Goal: Information Seeking & Learning: Compare options

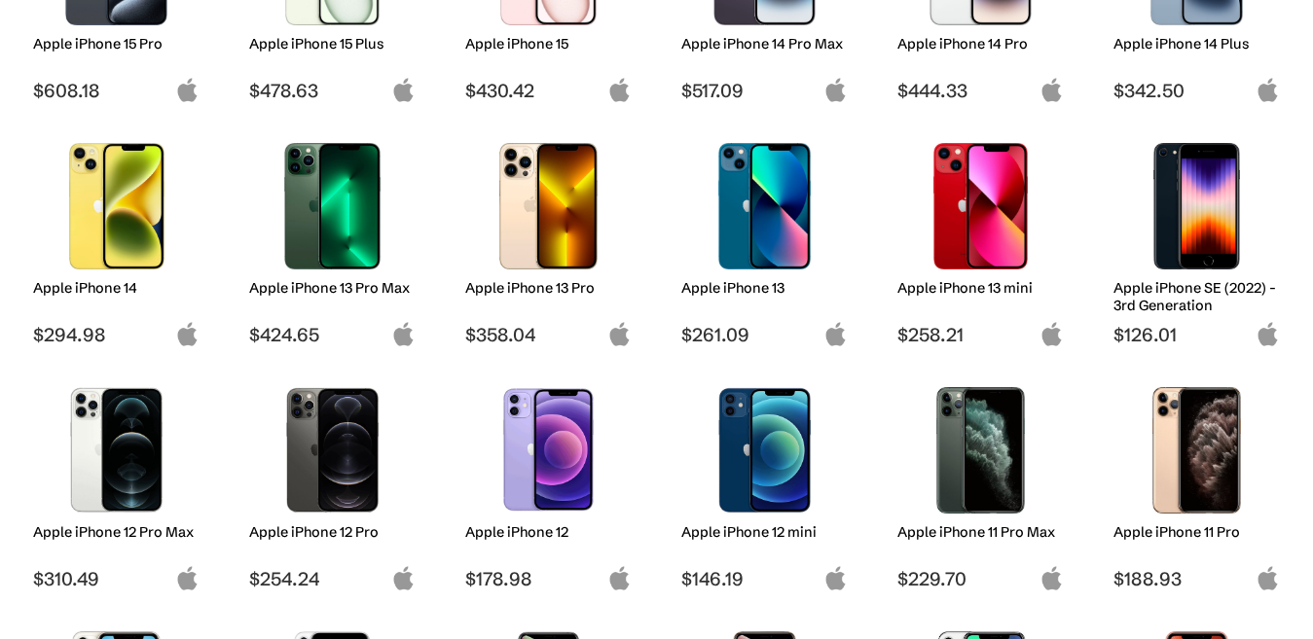
scroll to position [779, 0]
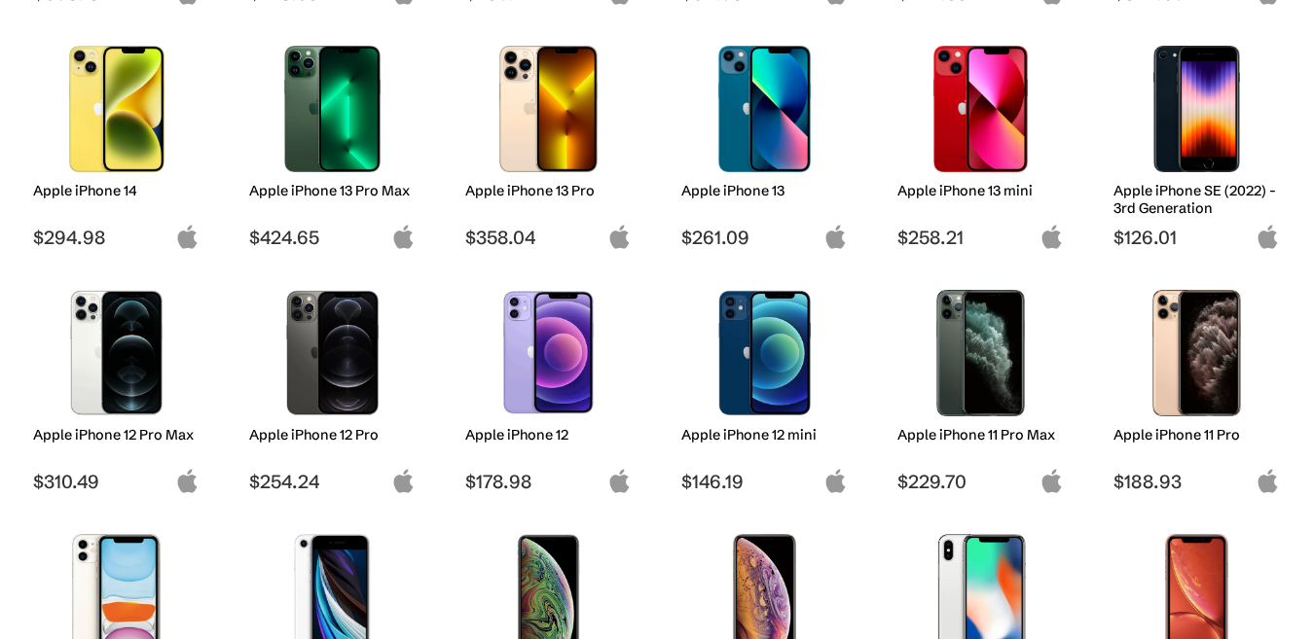
drag, startPoint x: 0, startPoint y: 0, endPoint x: 345, endPoint y: 372, distance: 506.9
click at [345, 372] on img at bounding box center [332, 353] width 137 height 127
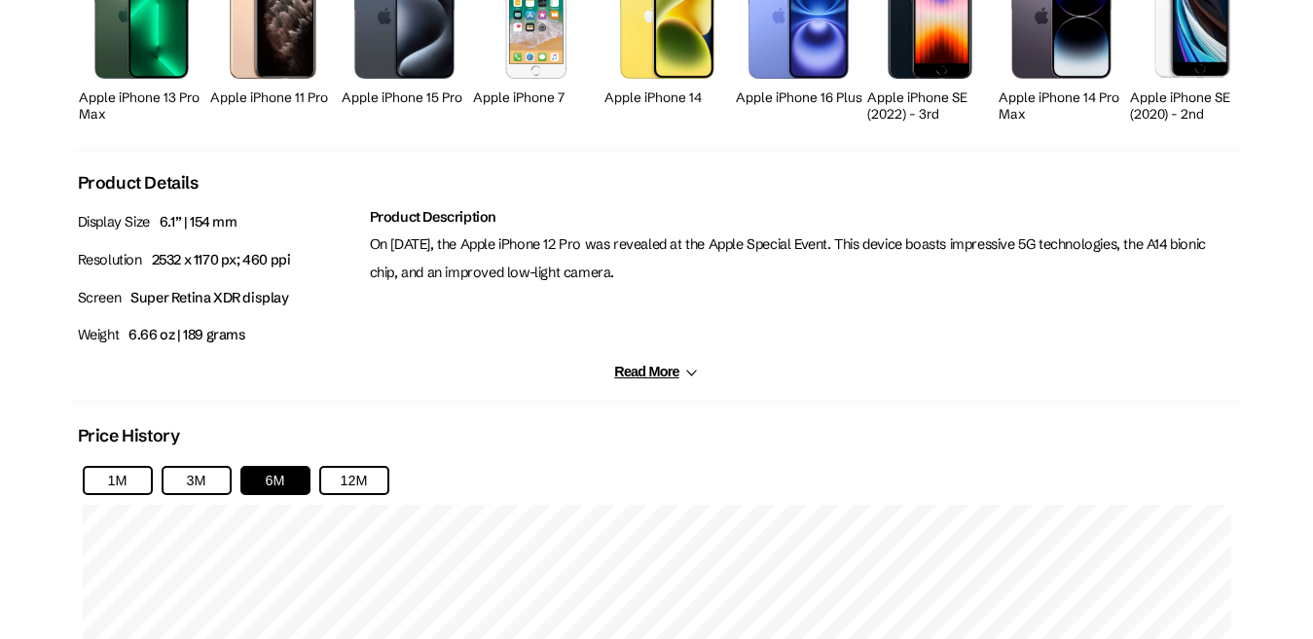
scroll to position [1131, 0]
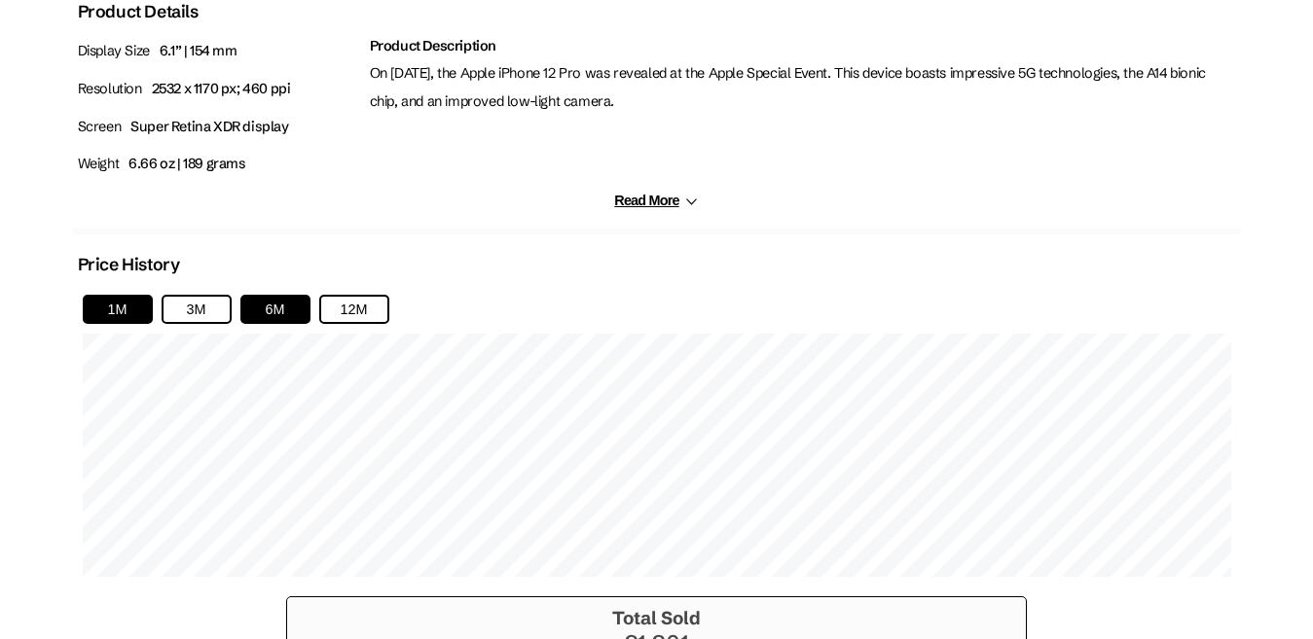
click at [115, 305] on button "1M" at bounding box center [118, 309] width 70 height 29
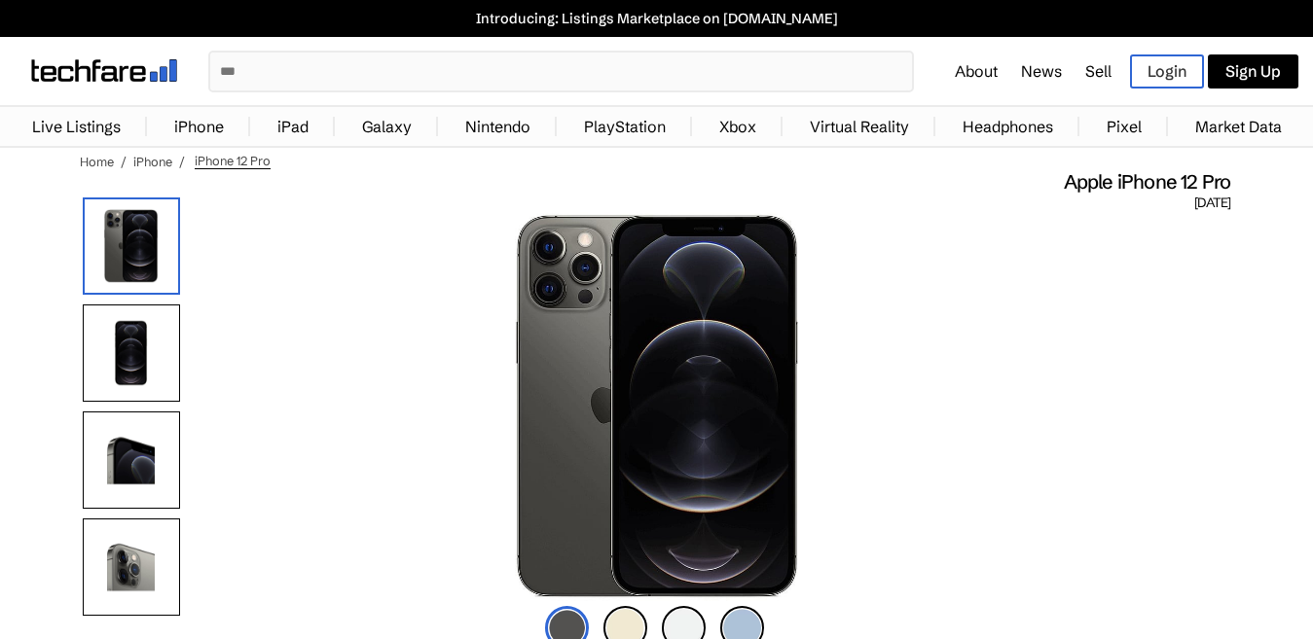
scroll to position [389, 0]
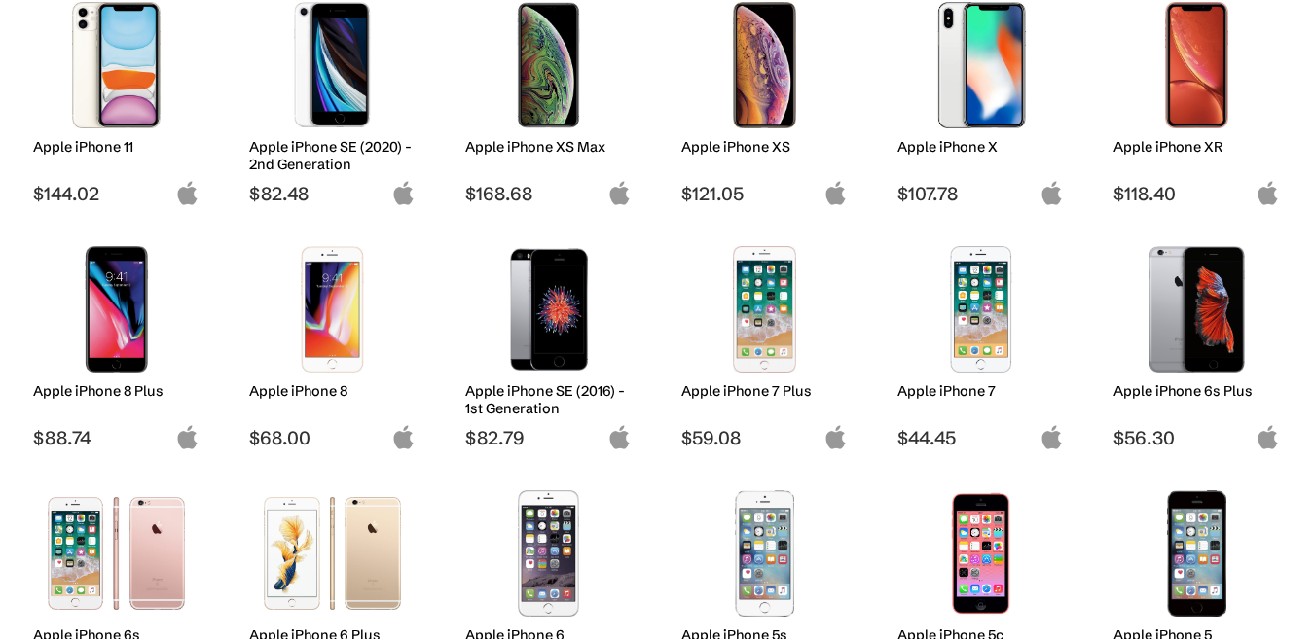
scroll to position [1265, 0]
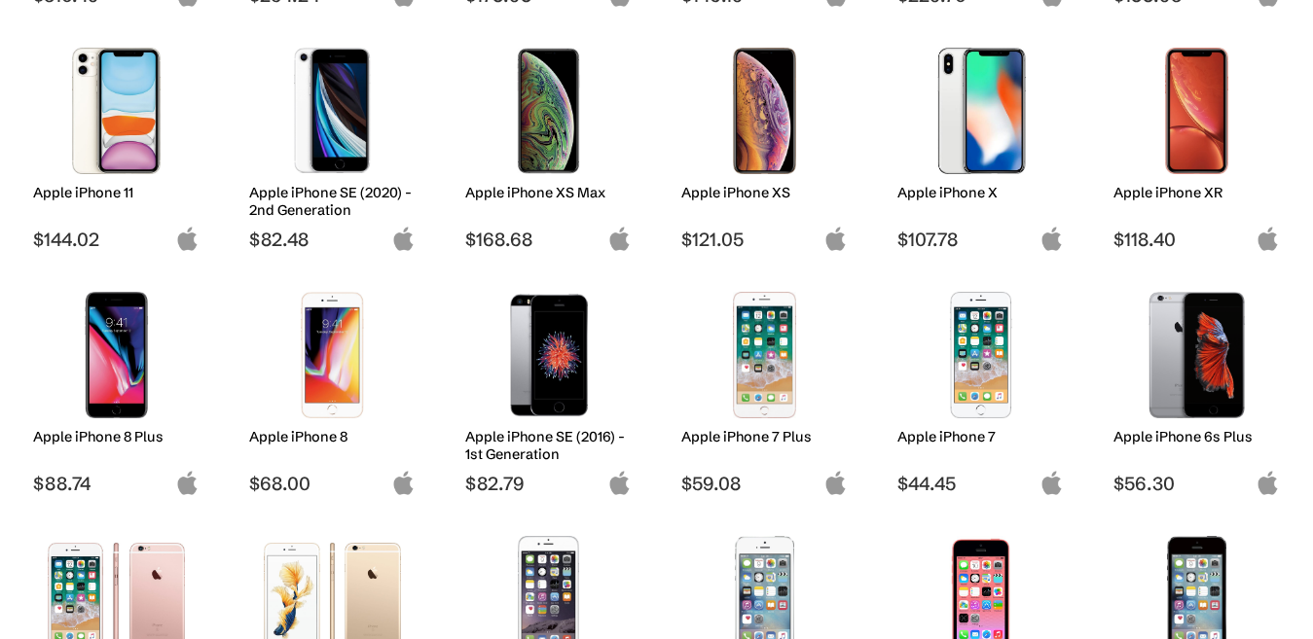
click at [996, 126] on img at bounding box center [980, 111] width 137 height 127
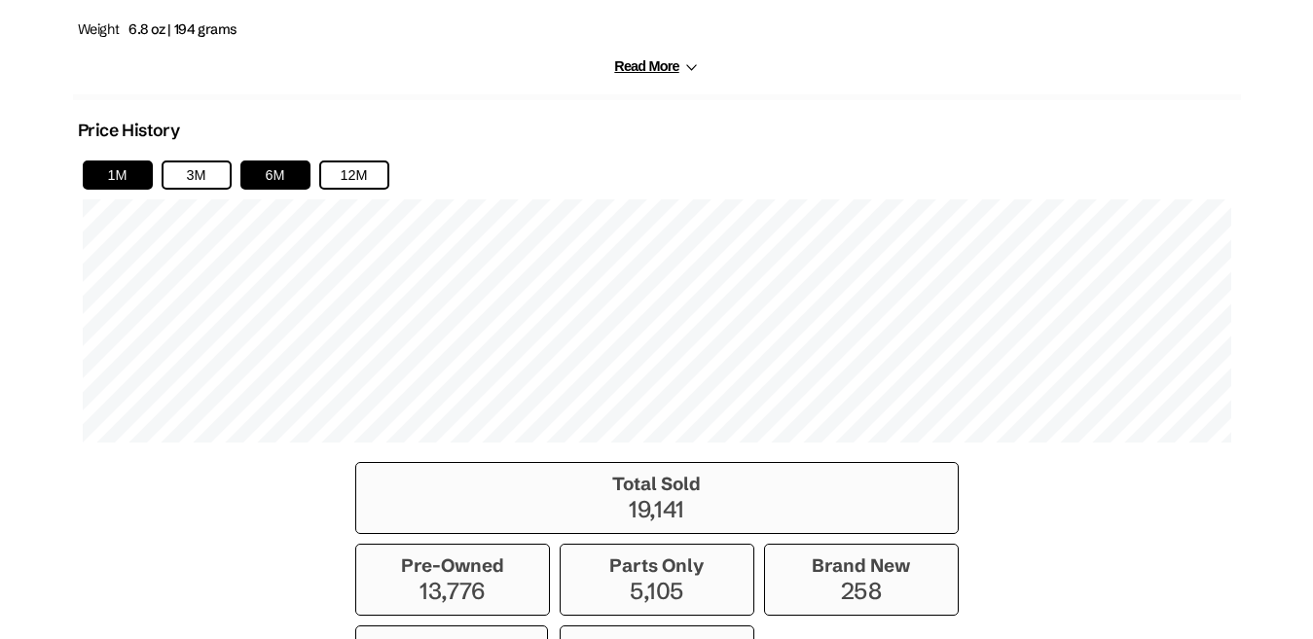
click at [100, 174] on button "1M" at bounding box center [118, 175] width 70 height 29
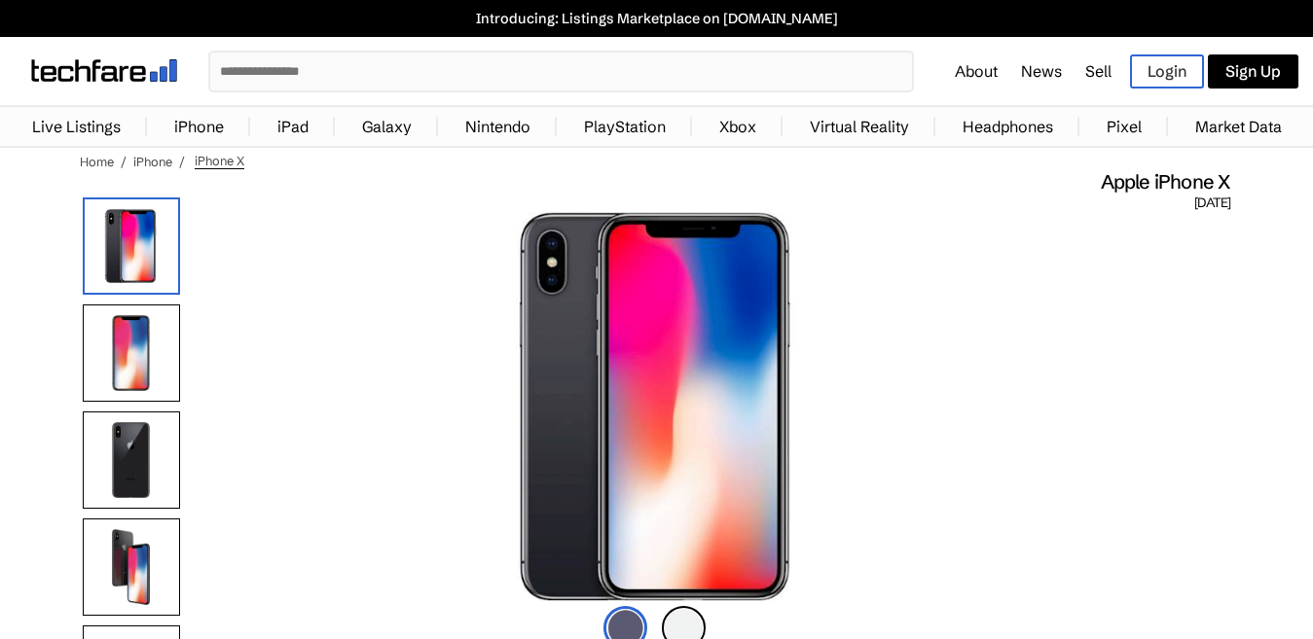
drag, startPoint x: 699, startPoint y: 212, endPoint x: 702, endPoint y: 199, distance: 13.9
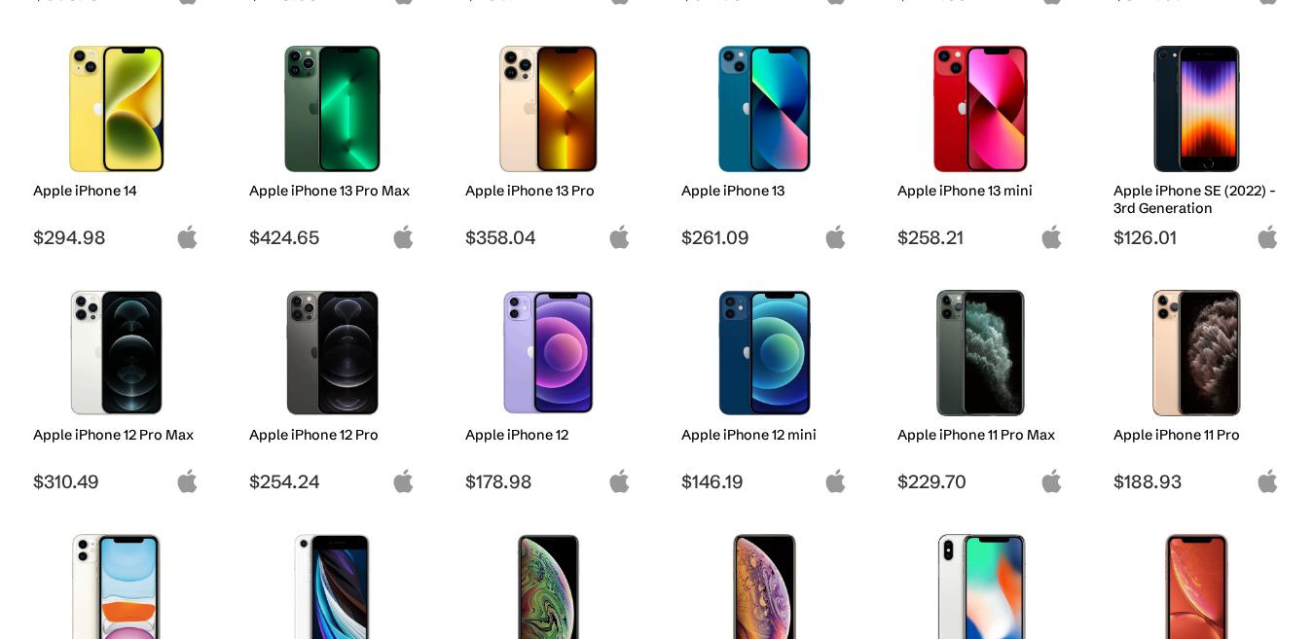
click at [543, 113] on img at bounding box center [548, 109] width 137 height 127
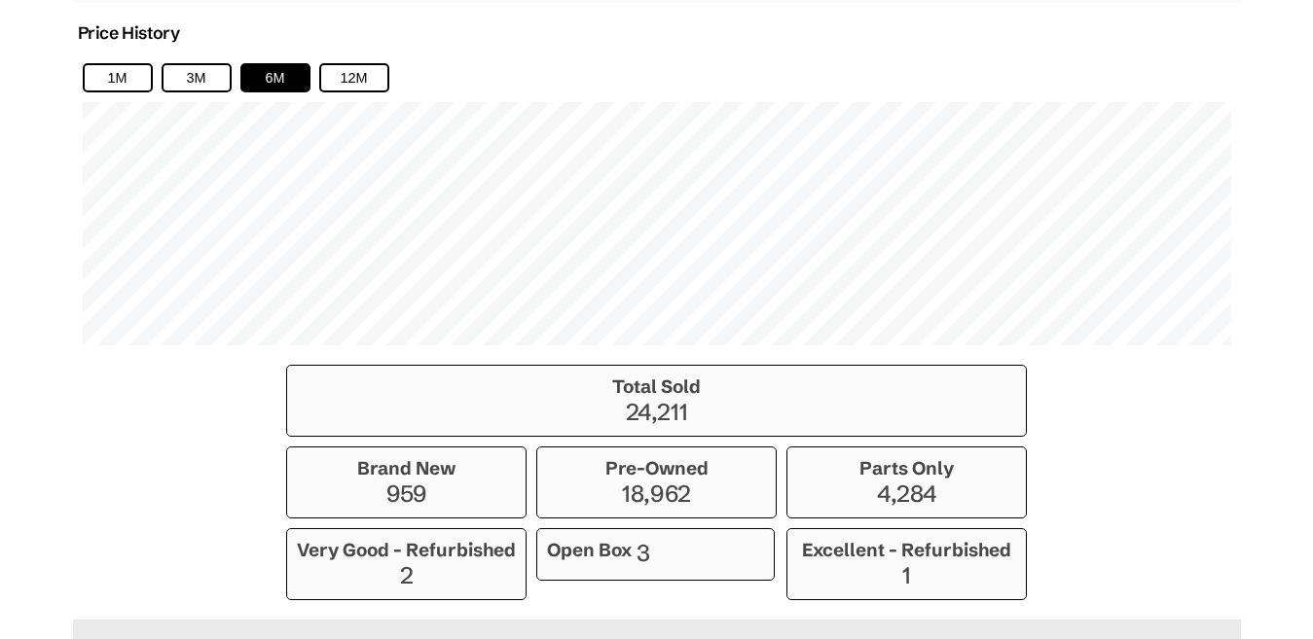
click at [120, 72] on button "1M" at bounding box center [118, 77] width 70 height 29
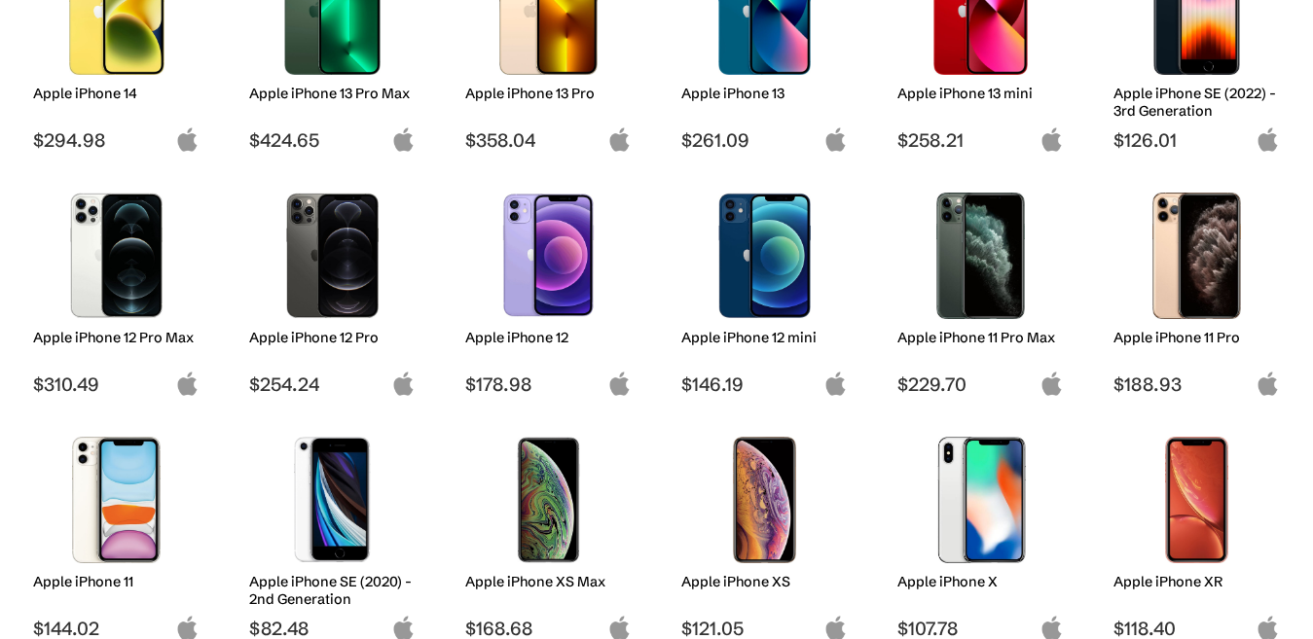
scroll to position [779, 0]
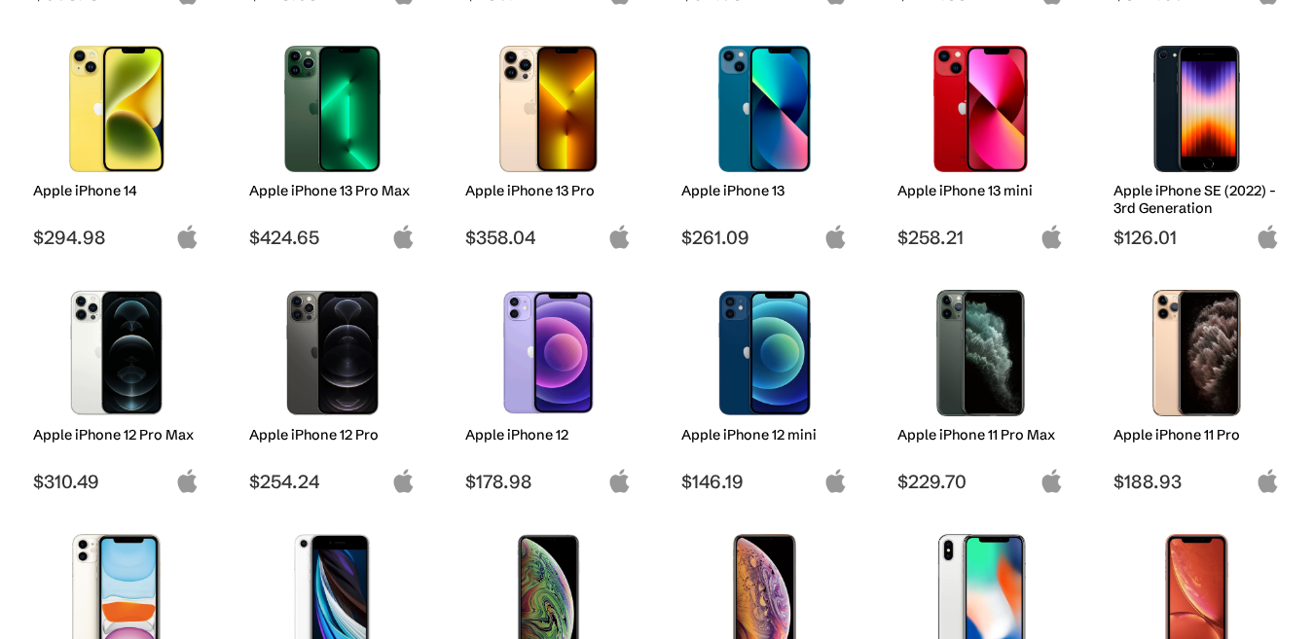
click at [326, 339] on img at bounding box center [332, 353] width 137 height 127
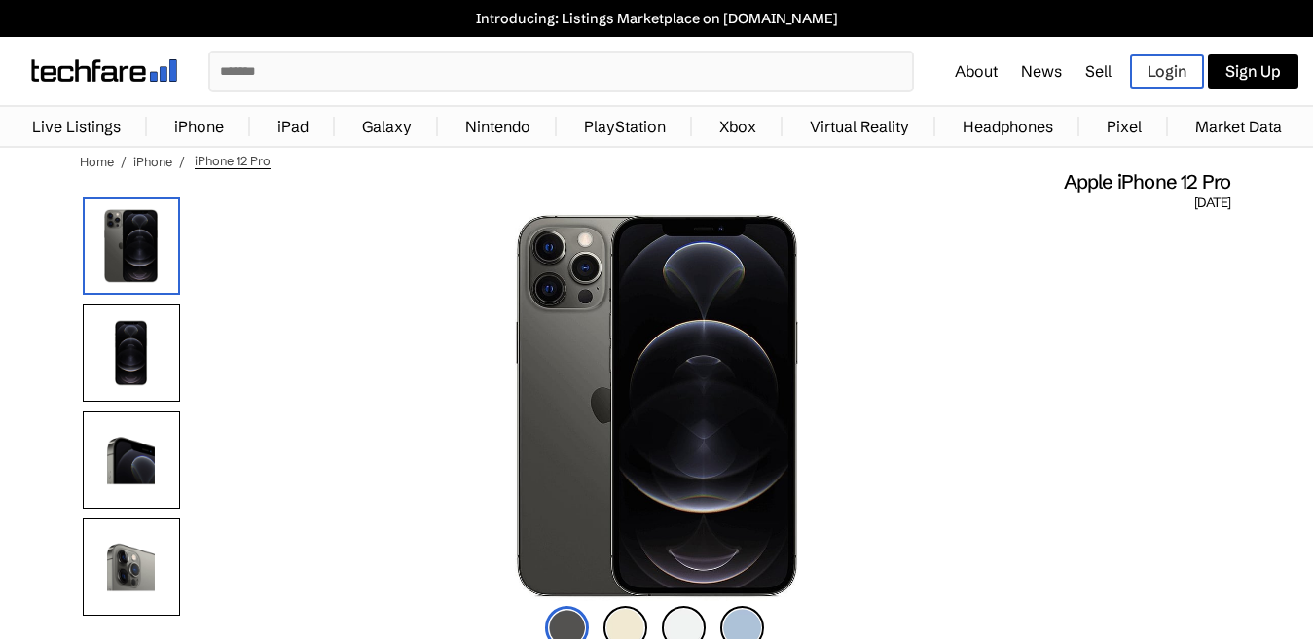
scroll to position [1265, 0]
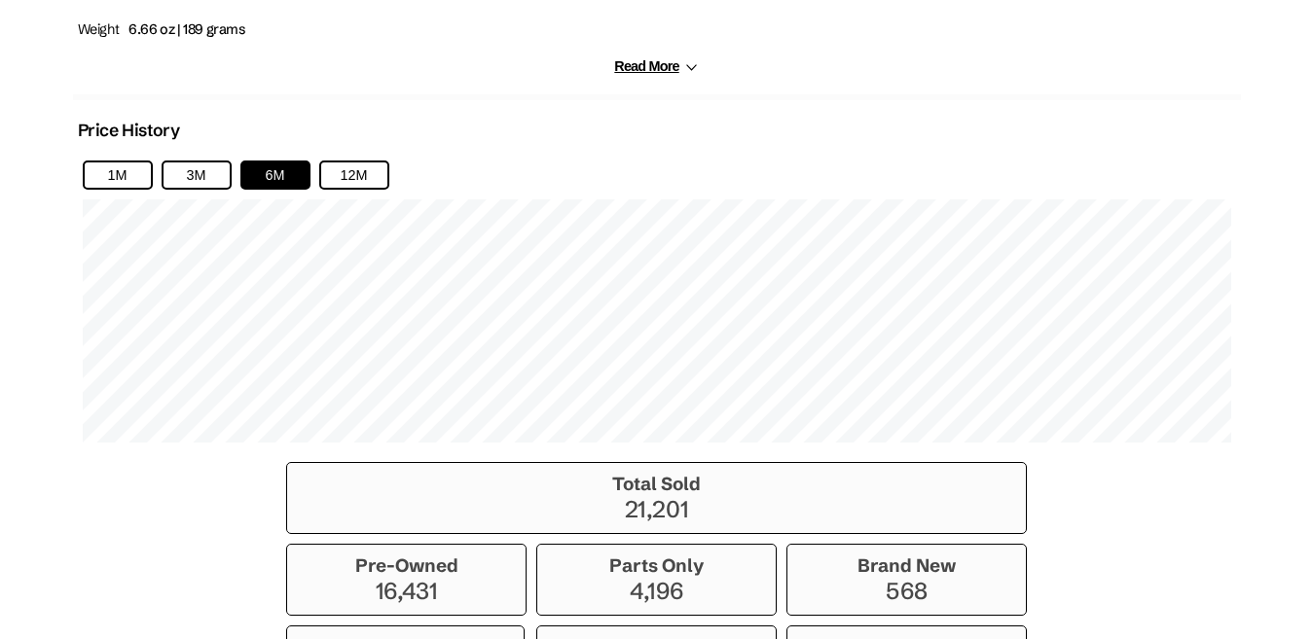
click at [352, 166] on button "12M" at bounding box center [354, 175] width 70 height 29
click at [116, 171] on button "1M" at bounding box center [118, 175] width 70 height 29
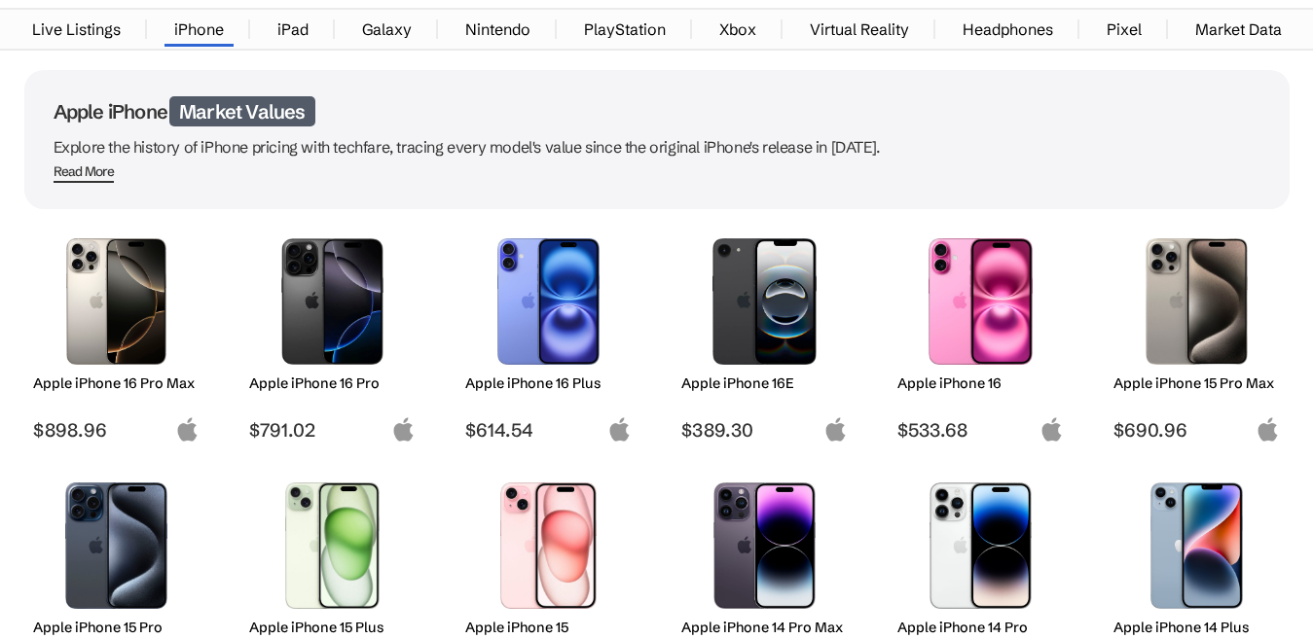
click at [116, 303] on img at bounding box center [116, 301] width 137 height 127
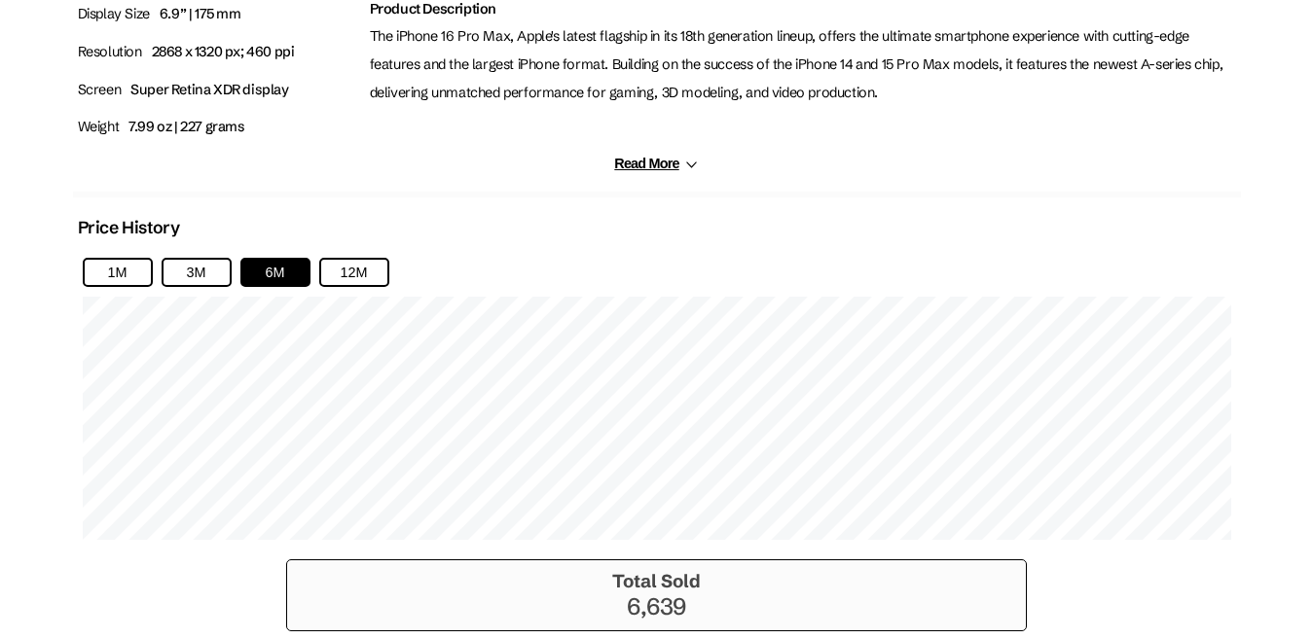
click at [115, 272] on button "1M" at bounding box center [118, 272] width 70 height 29
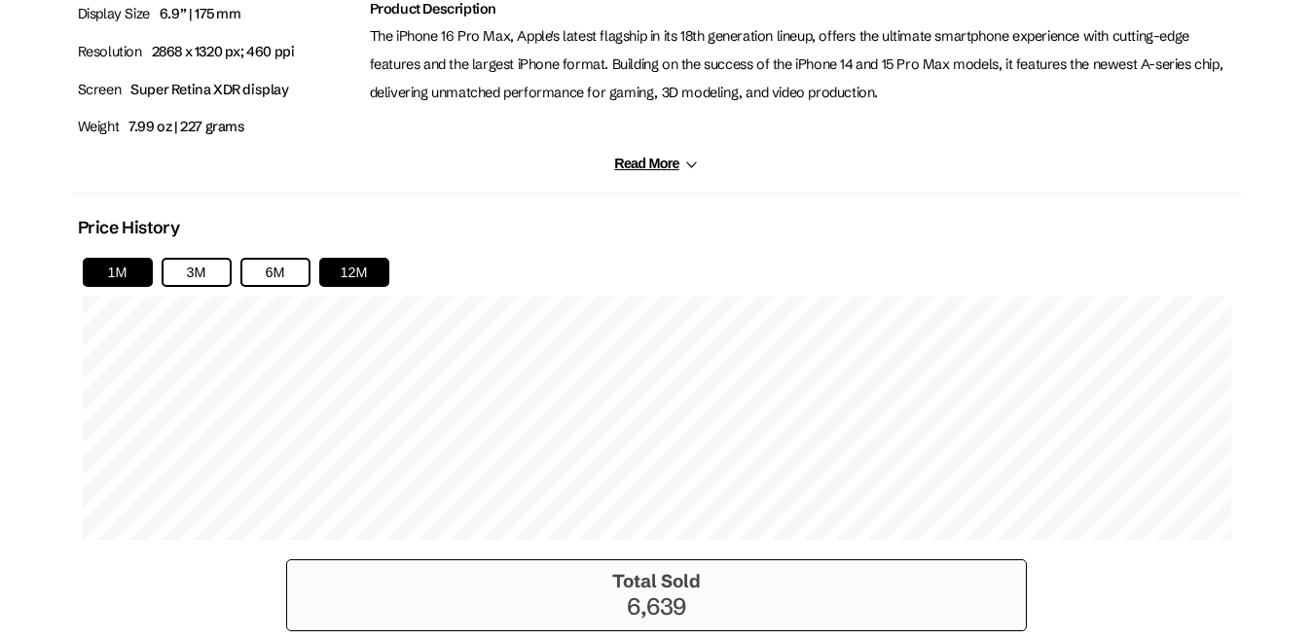
click at [374, 270] on button "12M" at bounding box center [354, 272] width 70 height 29
click at [256, 270] on button "6M" at bounding box center [275, 272] width 70 height 29
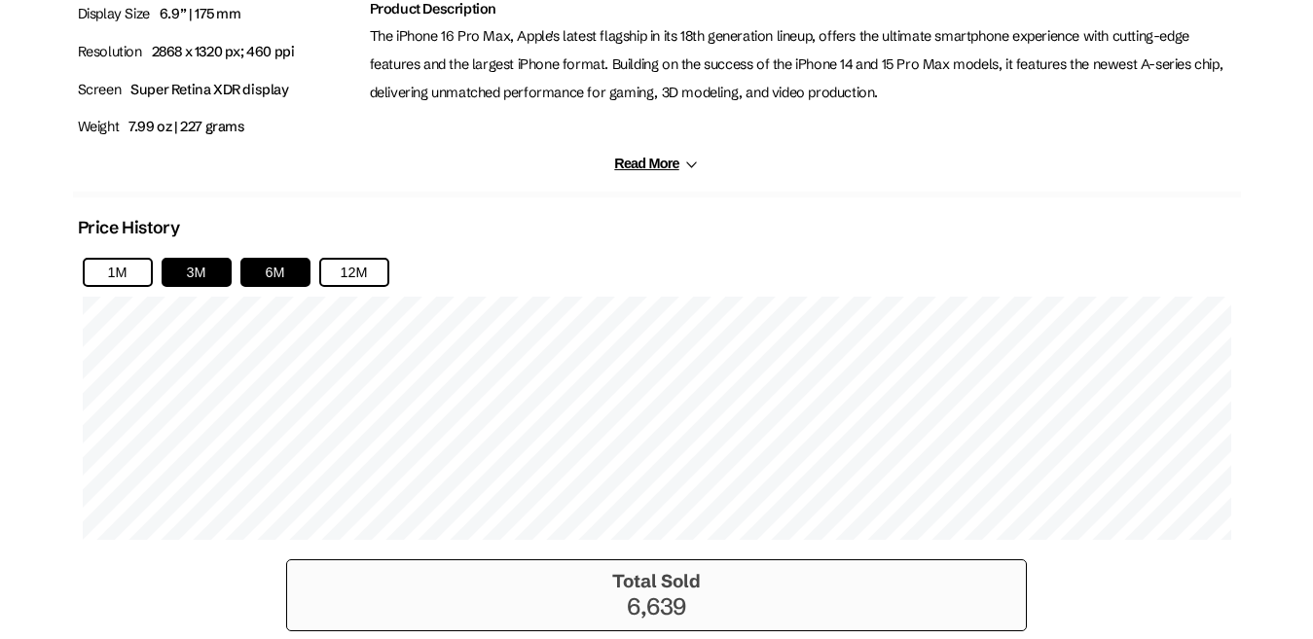
click at [184, 270] on button "3M" at bounding box center [197, 272] width 70 height 29
click at [93, 274] on button "1M" at bounding box center [118, 272] width 70 height 29
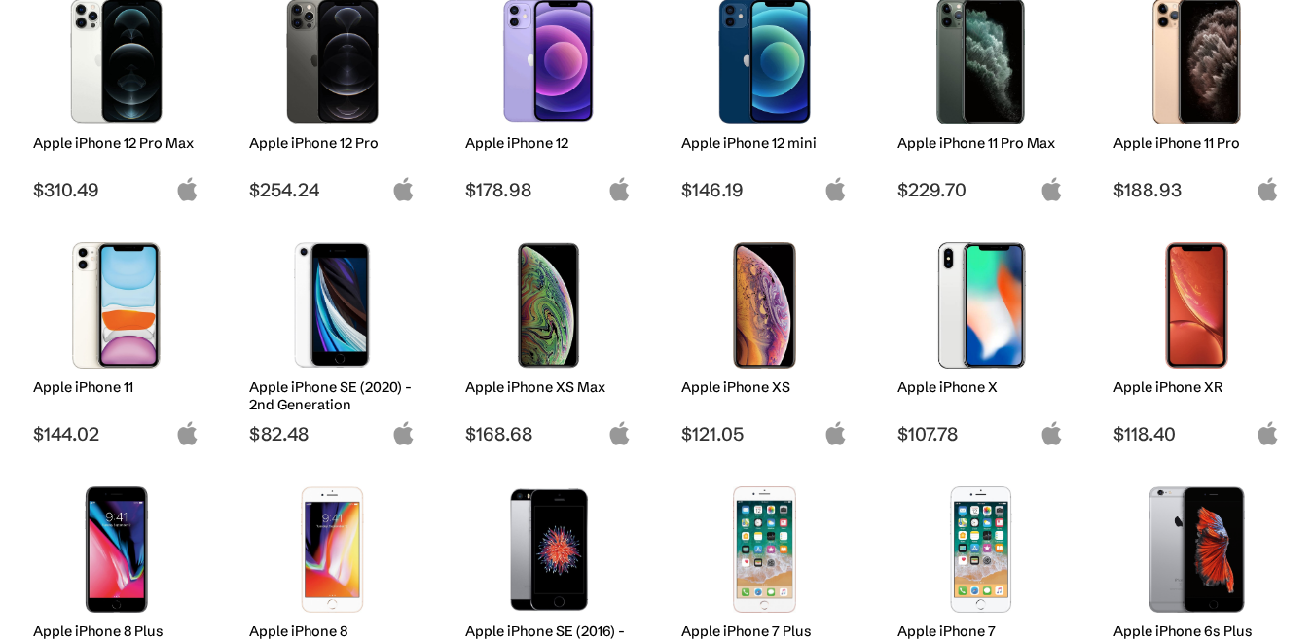
scroll to position [973, 0]
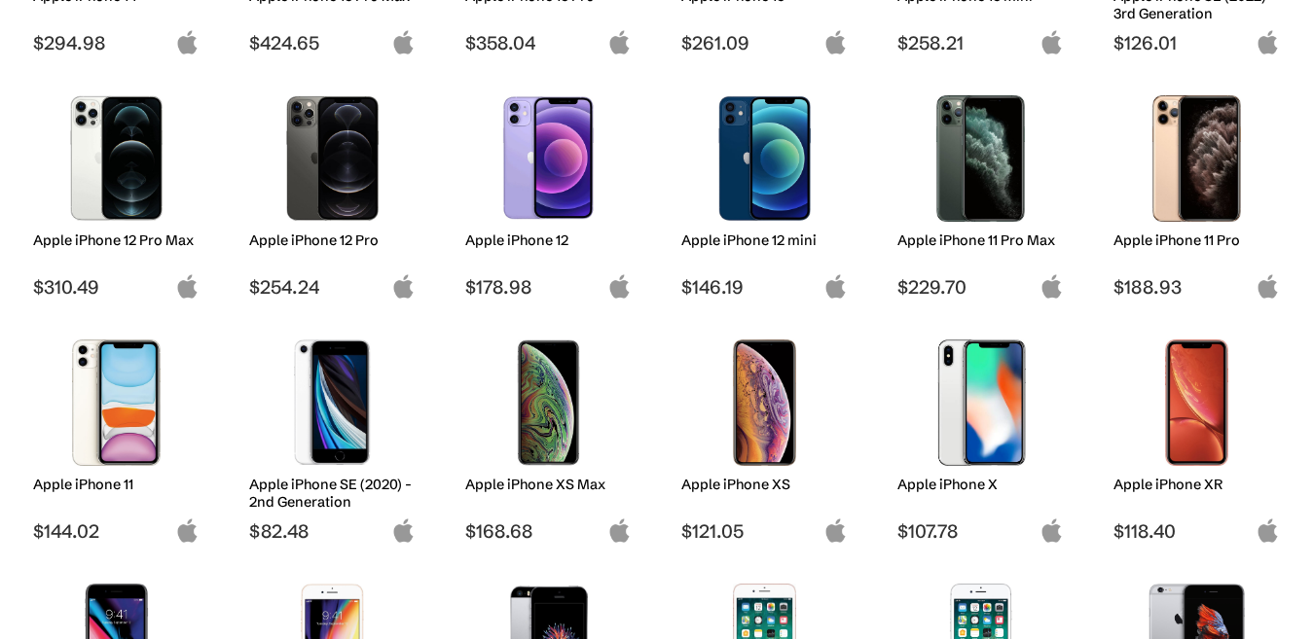
click at [567, 162] on img at bounding box center [548, 158] width 137 height 127
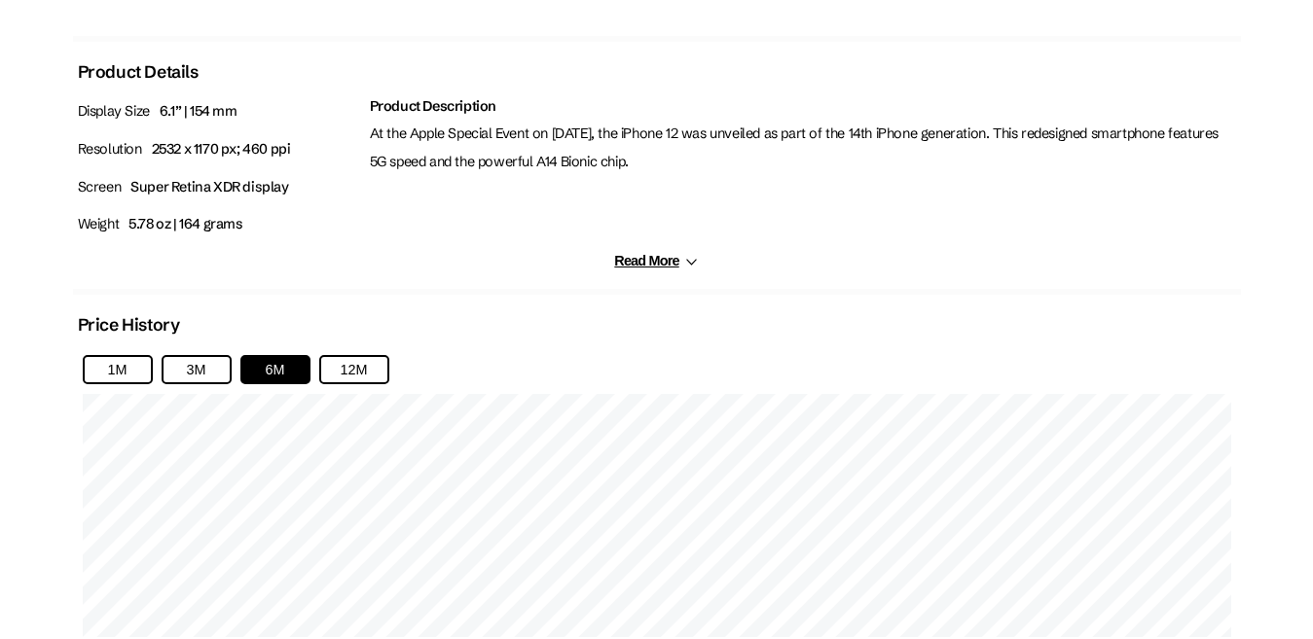
scroll to position [1168, 0]
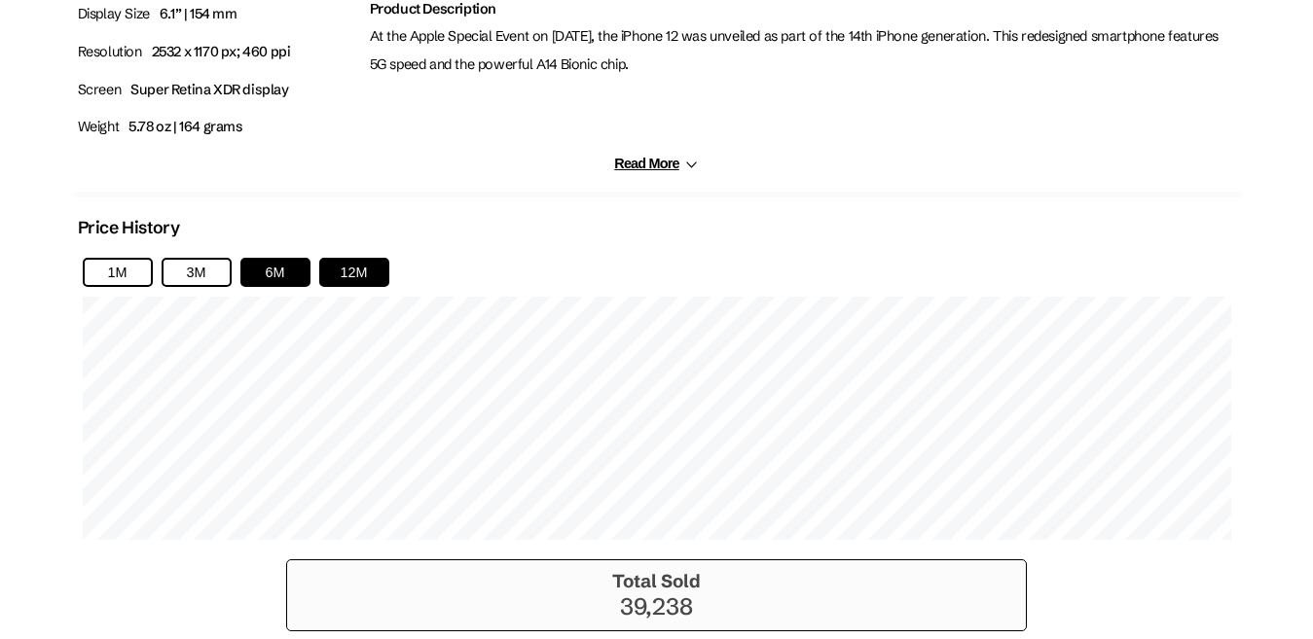
click at [377, 272] on button "12M" at bounding box center [354, 272] width 70 height 29
click at [305, 268] on button "6M" at bounding box center [275, 272] width 70 height 29
click at [186, 263] on button "3M" at bounding box center [197, 272] width 70 height 29
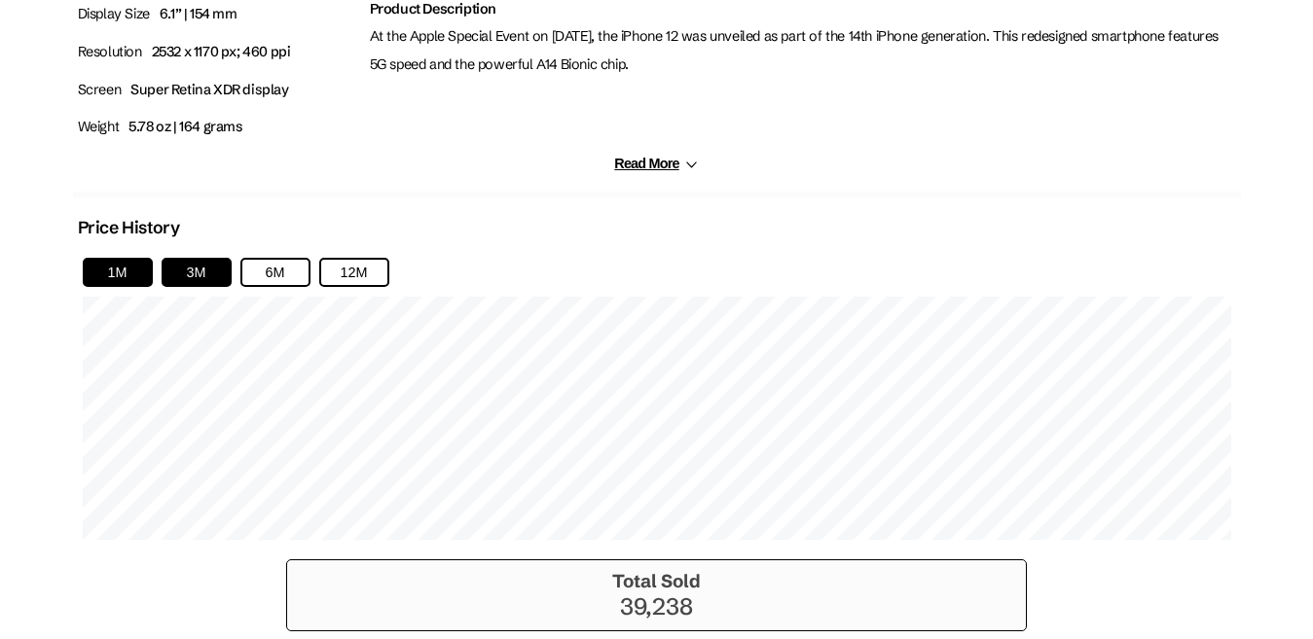
click at [110, 273] on button "1M" at bounding box center [118, 272] width 70 height 29
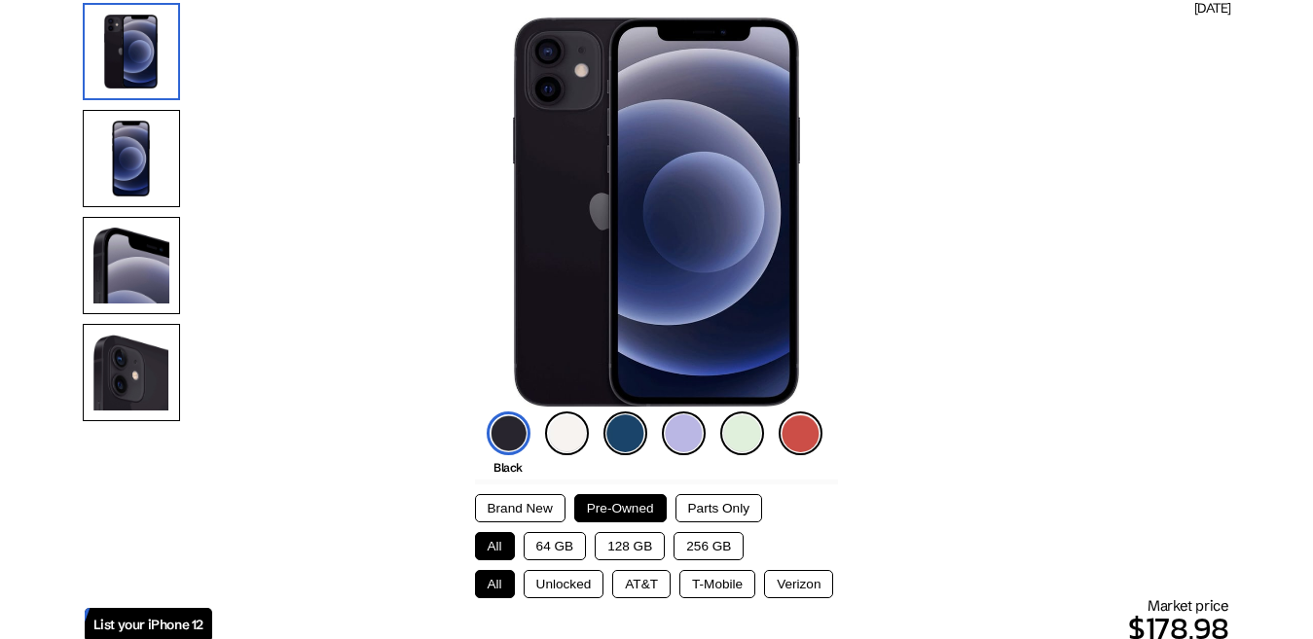
scroll to position [97, 0]
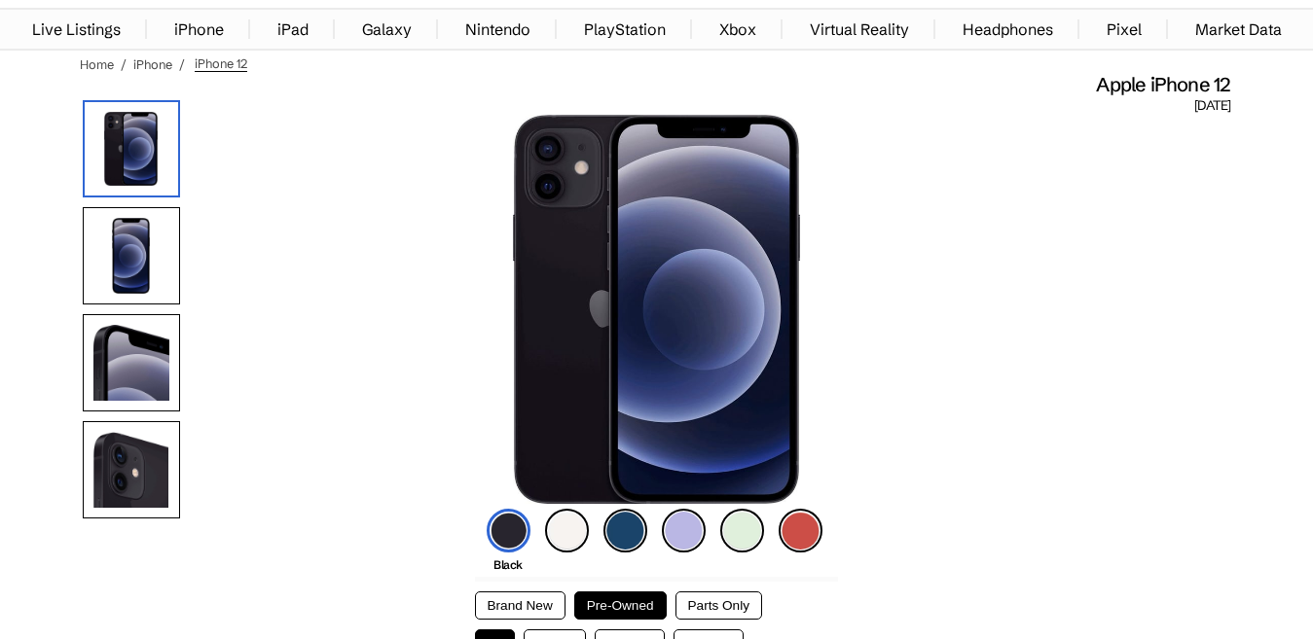
click at [569, 520] on img at bounding box center [567, 531] width 44 height 44
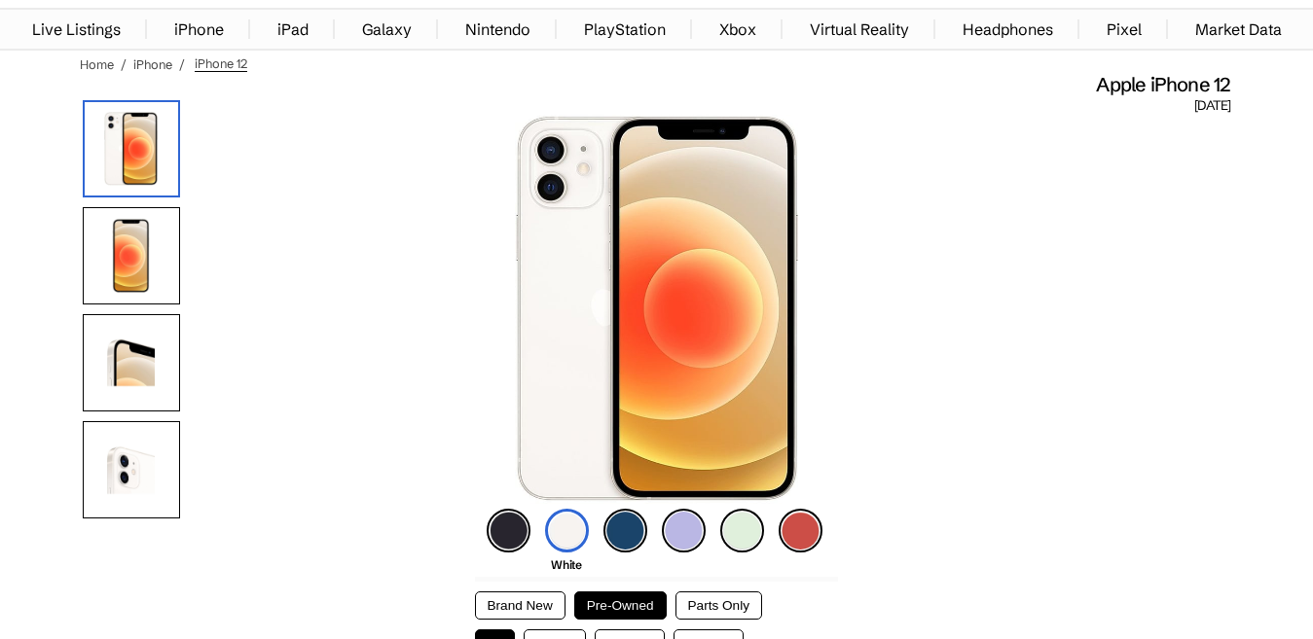
click at [626, 519] on img at bounding box center [625, 531] width 44 height 44
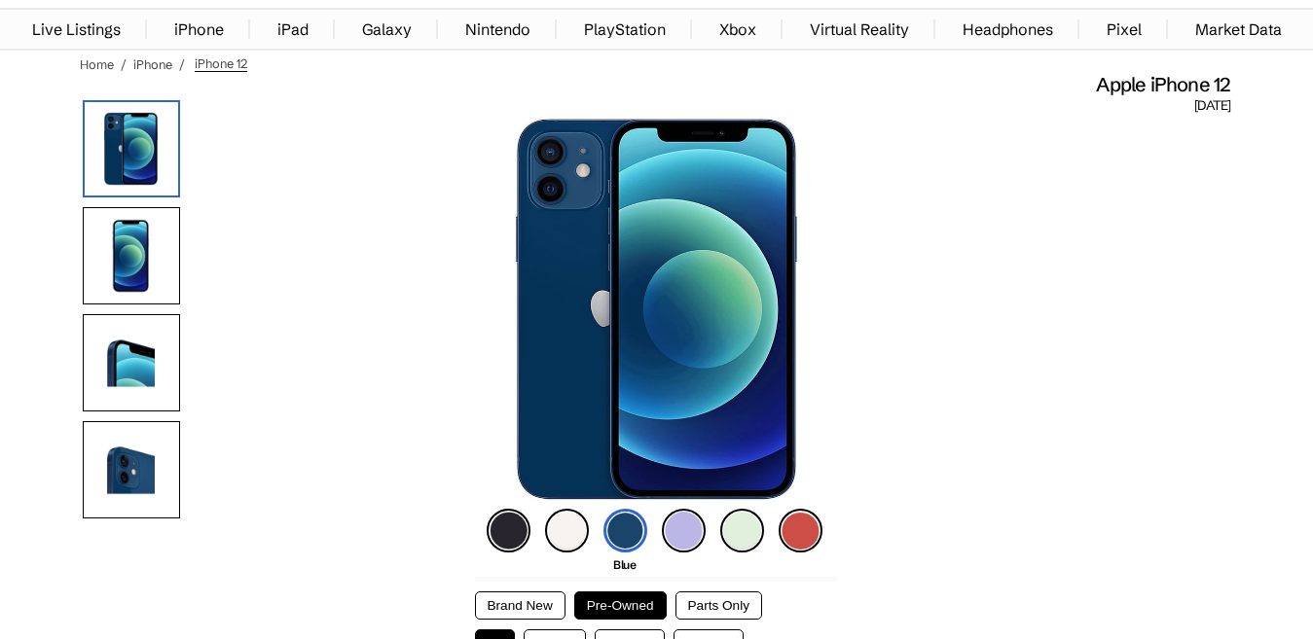
click at [678, 526] on img at bounding box center [684, 531] width 44 height 44
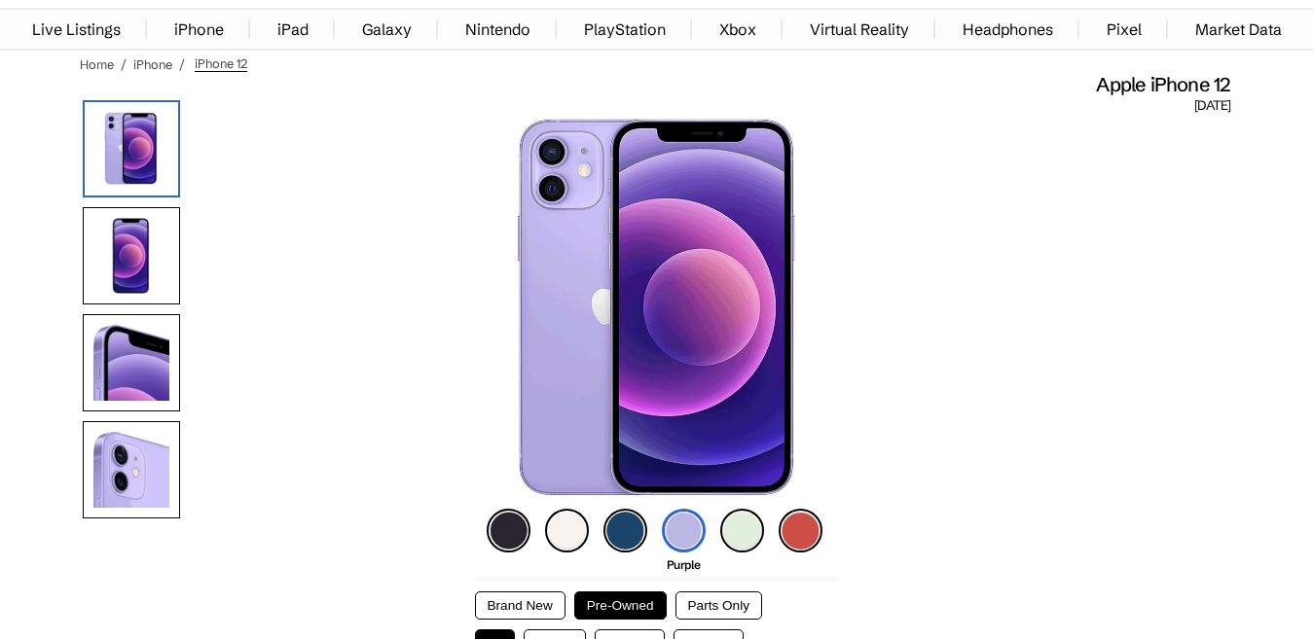
click at [729, 528] on img at bounding box center [742, 531] width 44 height 44
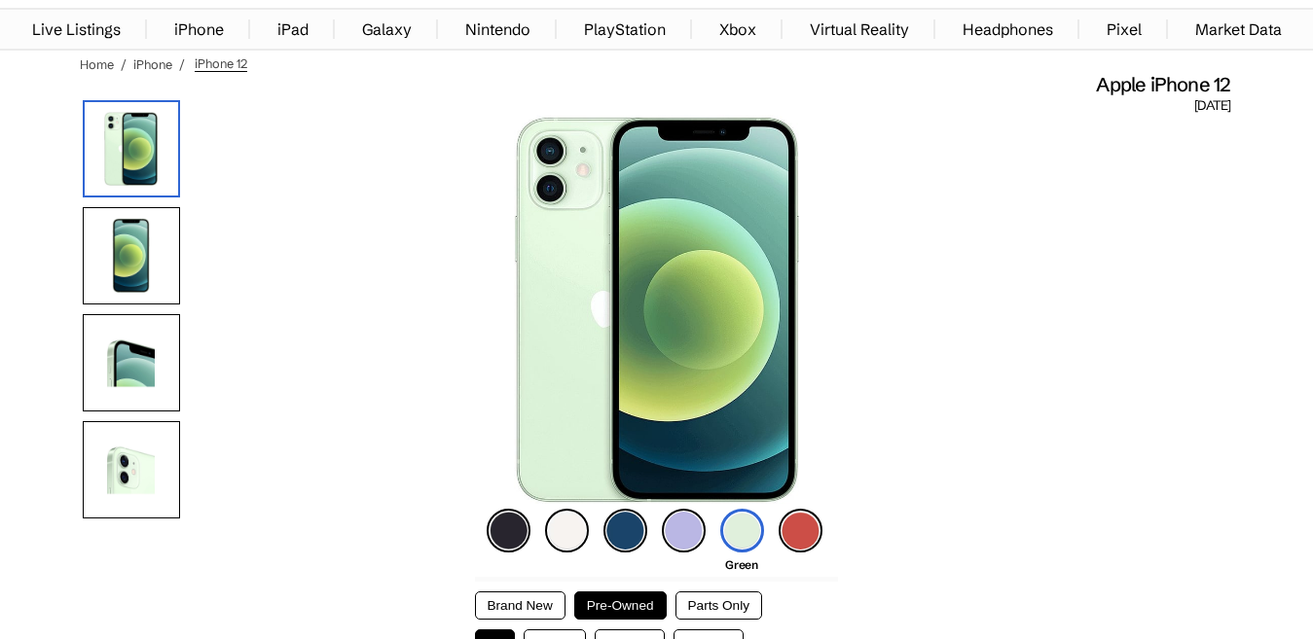
click at [785, 524] on img at bounding box center [801, 531] width 44 height 44
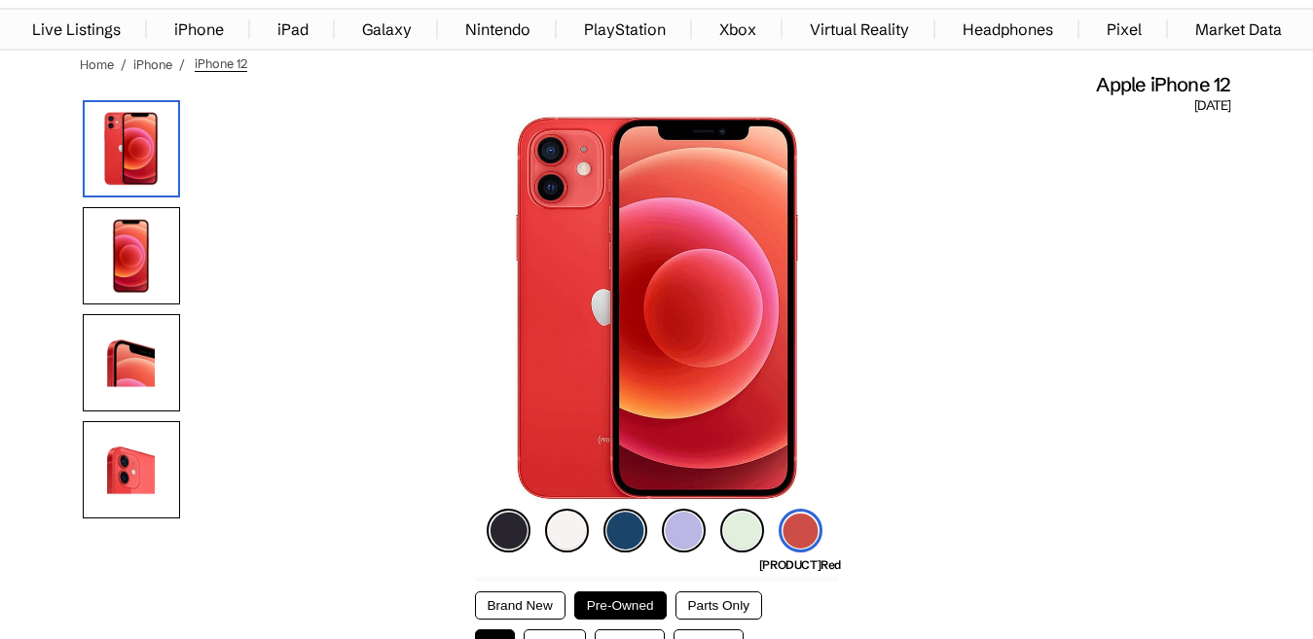
click at [503, 525] on img at bounding box center [509, 531] width 44 height 44
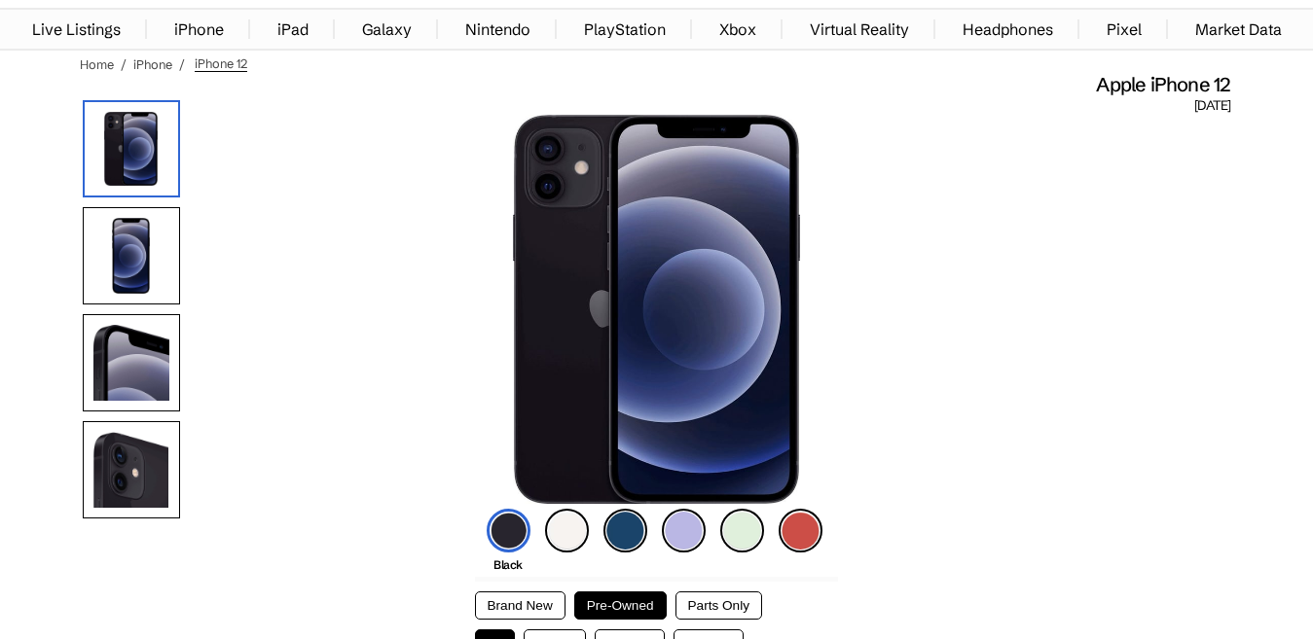
click at [616, 533] on img at bounding box center [625, 531] width 44 height 44
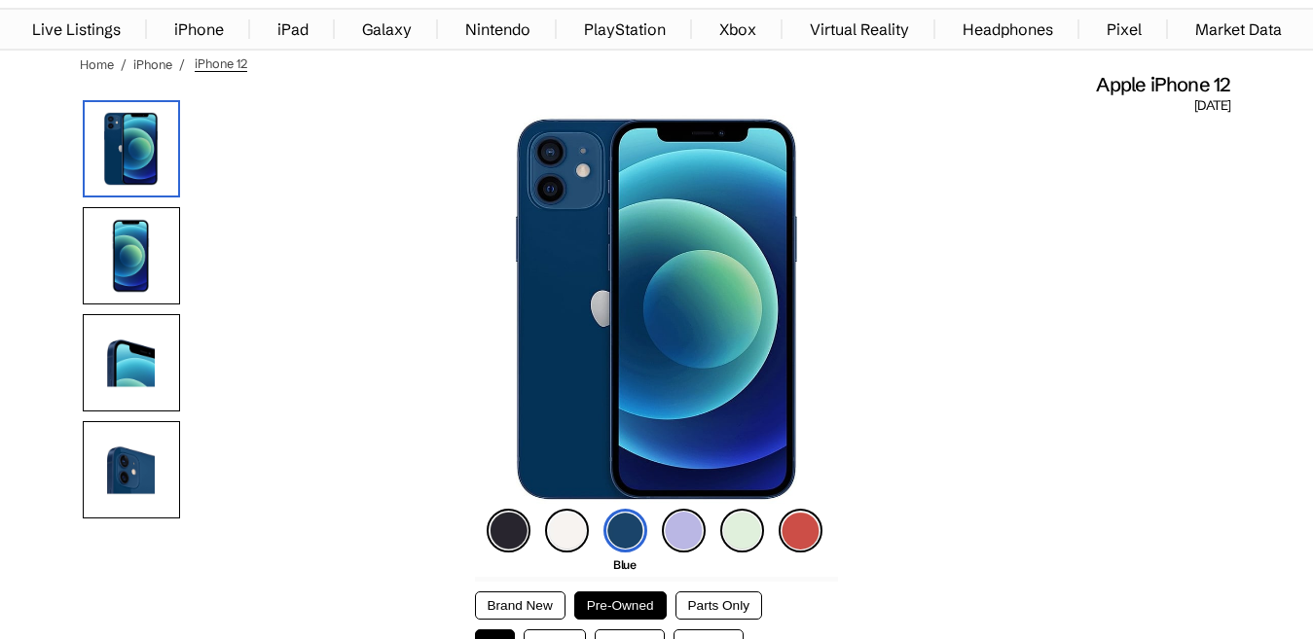
click at [151, 239] on img at bounding box center [131, 255] width 97 height 97
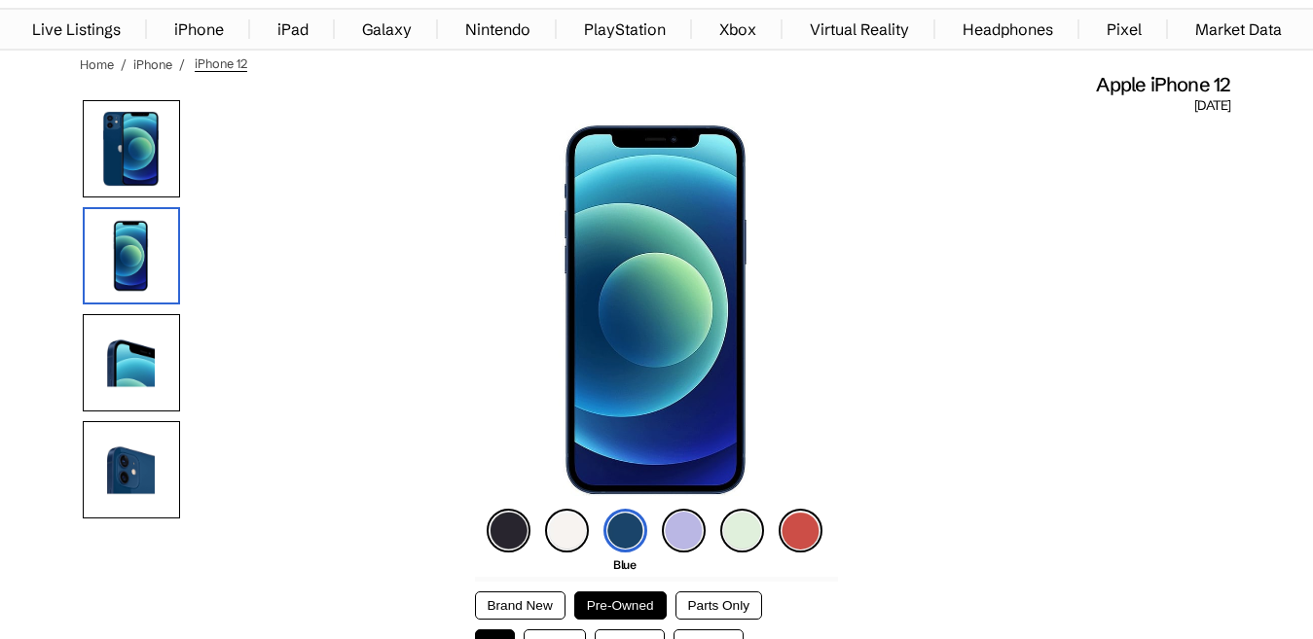
click at [148, 364] on img at bounding box center [131, 362] width 97 height 97
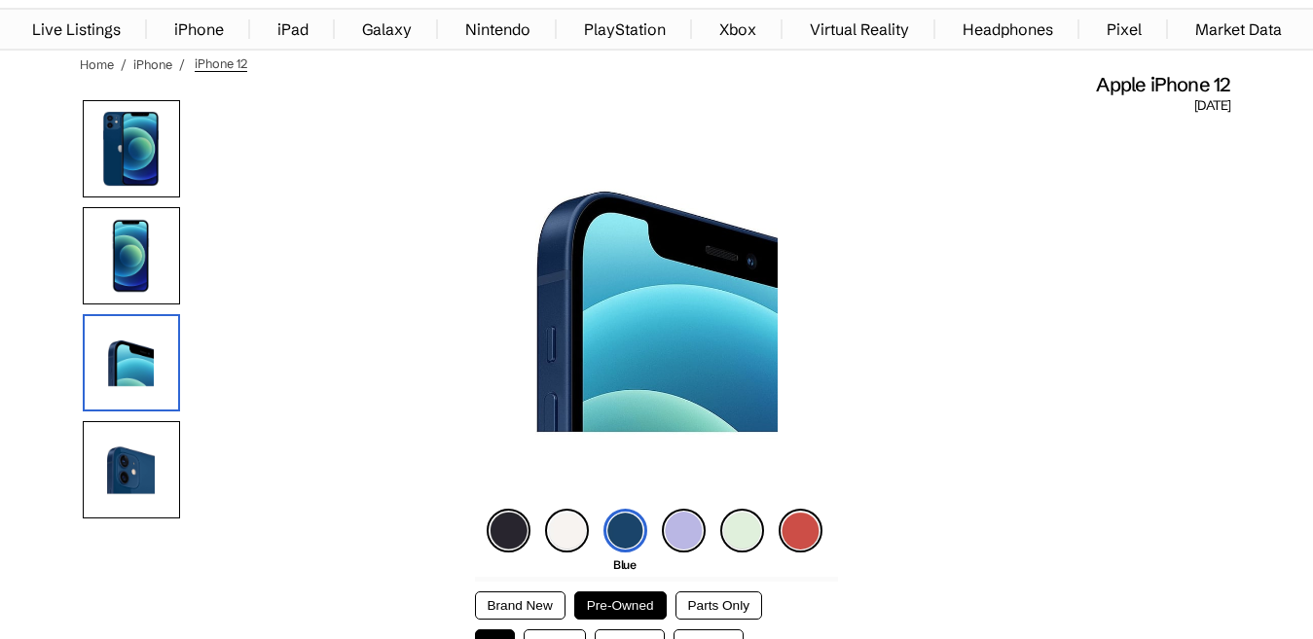
click at [85, 479] on img at bounding box center [131, 469] width 97 height 97
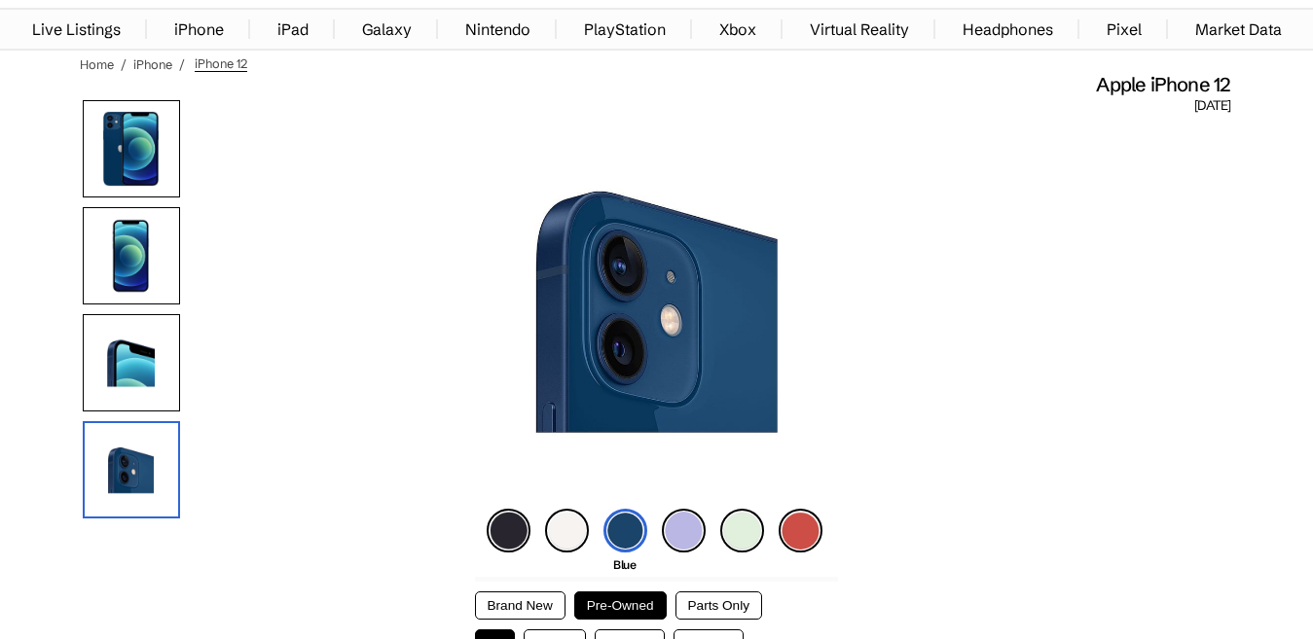
scroll to position [292, 0]
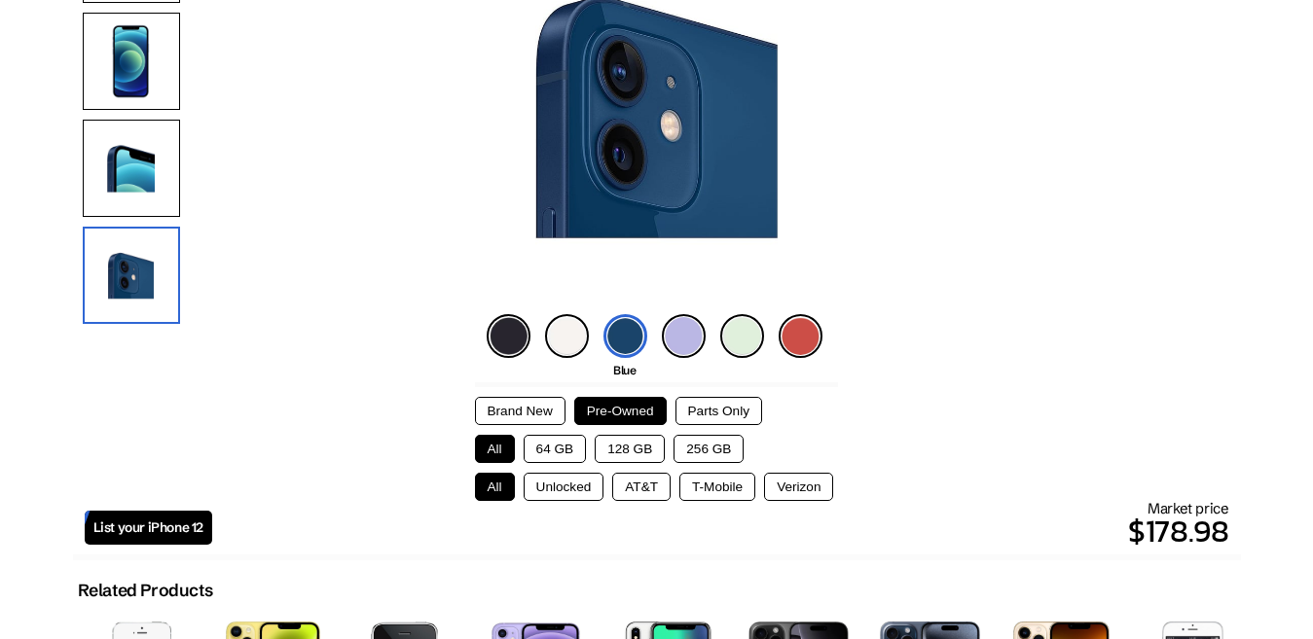
click at [529, 402] on button "Brand New" at bounding box center [520, 411] width 91 height 28
click at [620, 410] on button "Pre-Owned" at bounding box center [620, 411] width 92 height 28
click at [528, 418] on button "Brand New" at bounding box center [520, 411] width 91 height 28
click at [691, 402] on button "Parts Only" at bounding box center [718, 411] width 87 height 28
click at [633, 414] on button "Pre-Owned" at bounding box center [620, 411] width 92 height 28
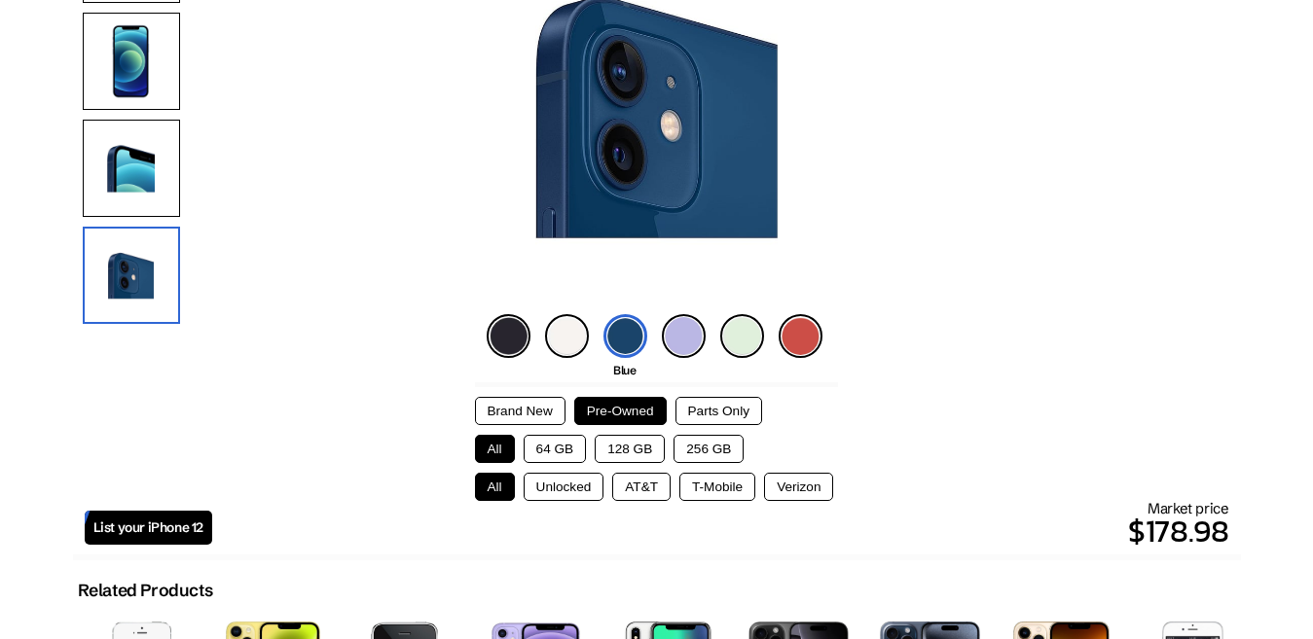
click at [535, 417] on button "Brand New" at bounding box center [520, 411] width 91 height 28
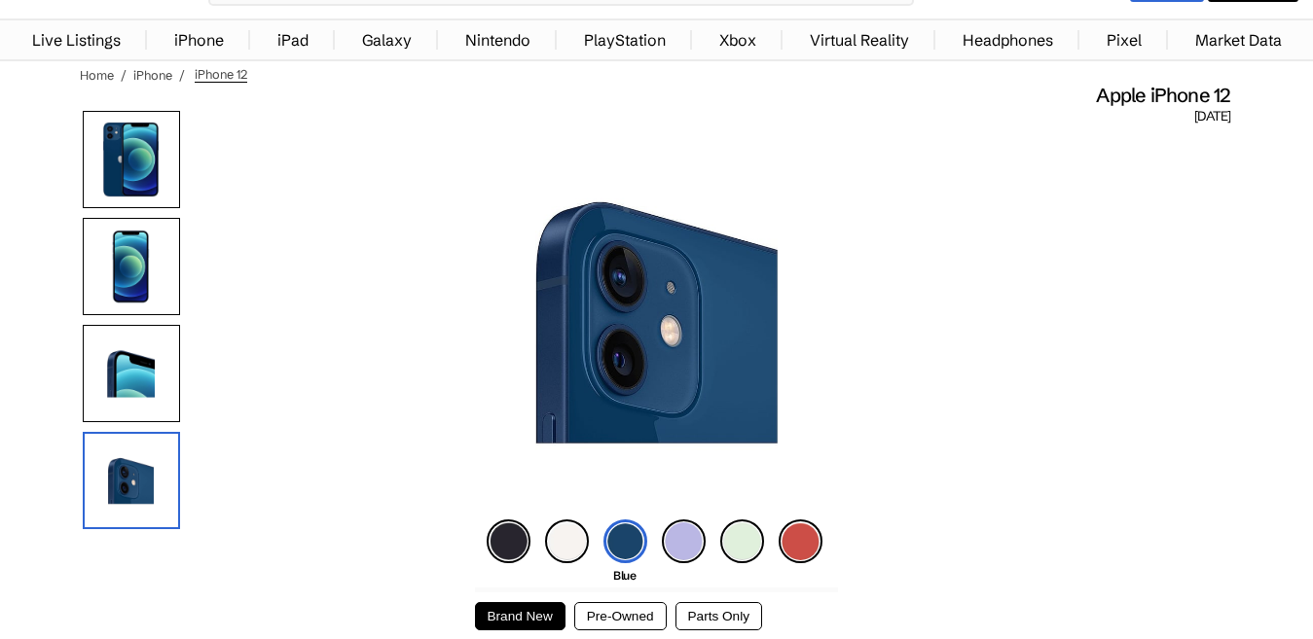
scroll to position [195, 0]
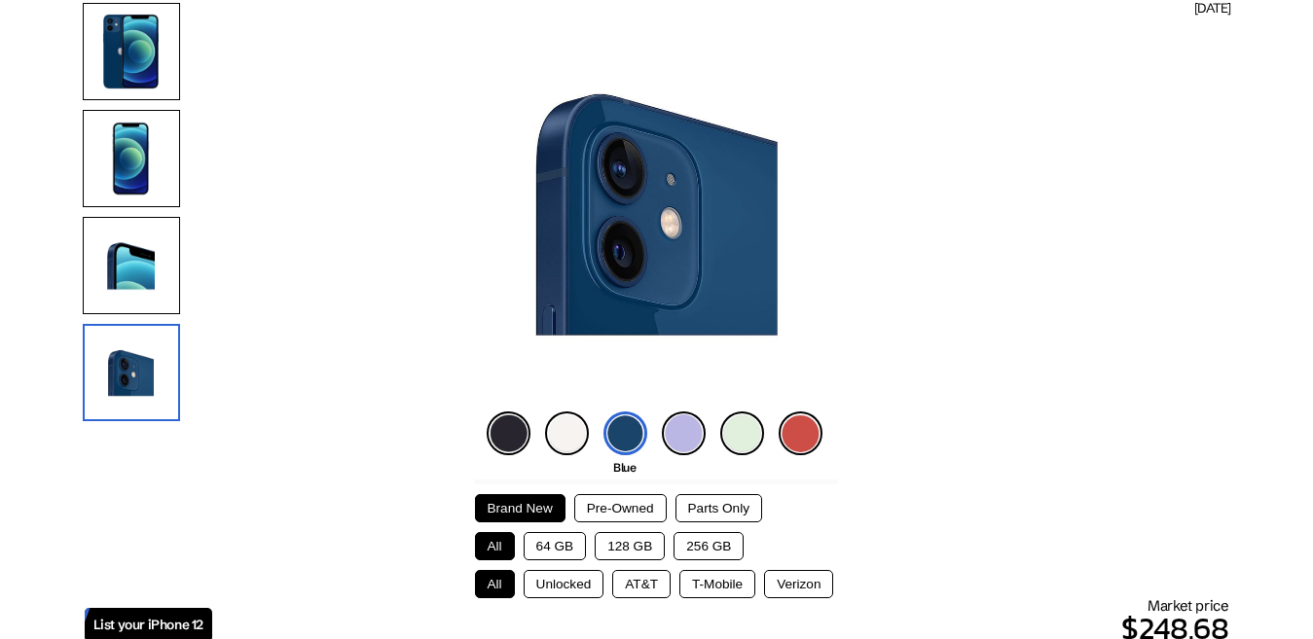
click at [602, 498] on button "Pre-Owned" at bounding box center [620, 508] width 92 height 28
click at [563, 544] on button "64 GB" at bounding box center [555, 546] width 63 height 28
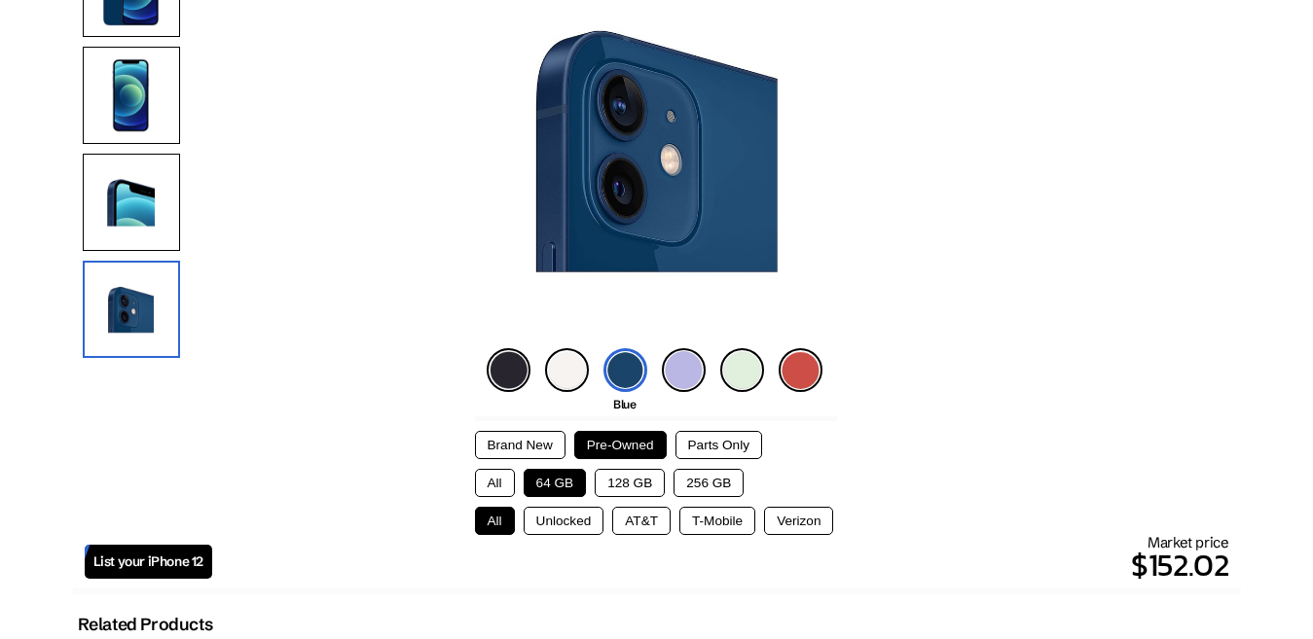
scroll to position [292, 0]
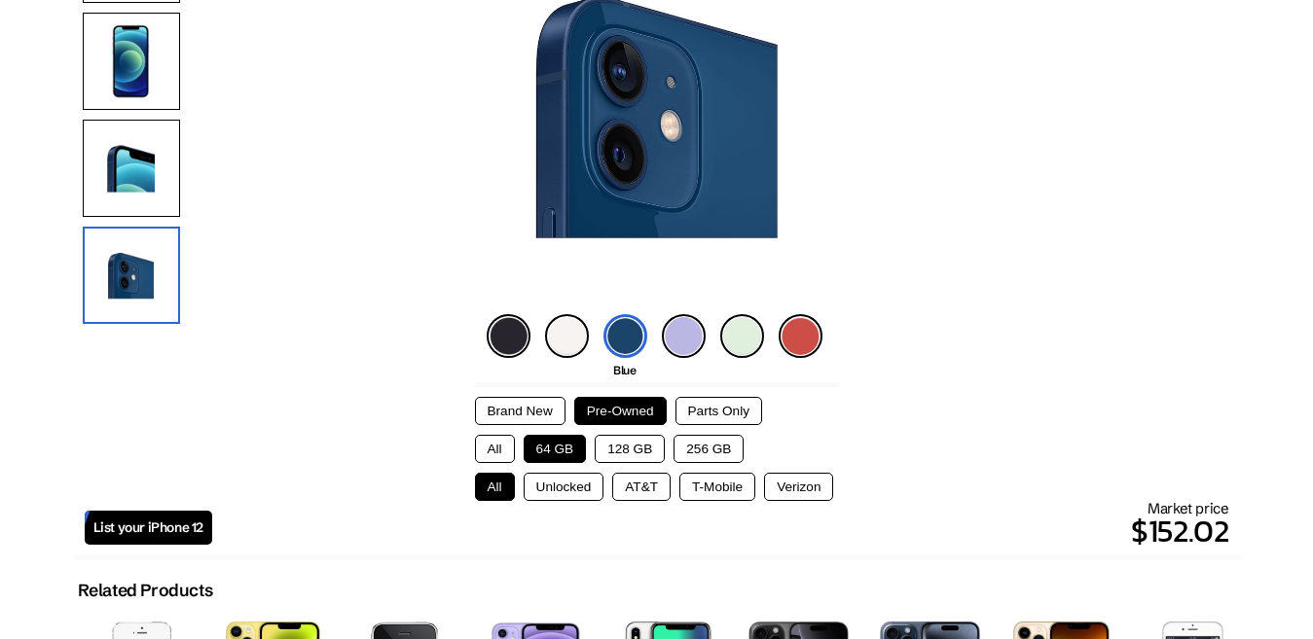
click at [616, 443] on button "128 GB" at bounding box center [630, 449] width 70 height 28
click at [692, 449] on button "256 GB" at bounding box center [709, 449] width 70 height 28
click at [509, 451] on button "All" at bounding box center [495, 449] width 40 height 28
click at [551, 482] on button "Unlocked" at bounding box center [564, 487] width 81 height 28
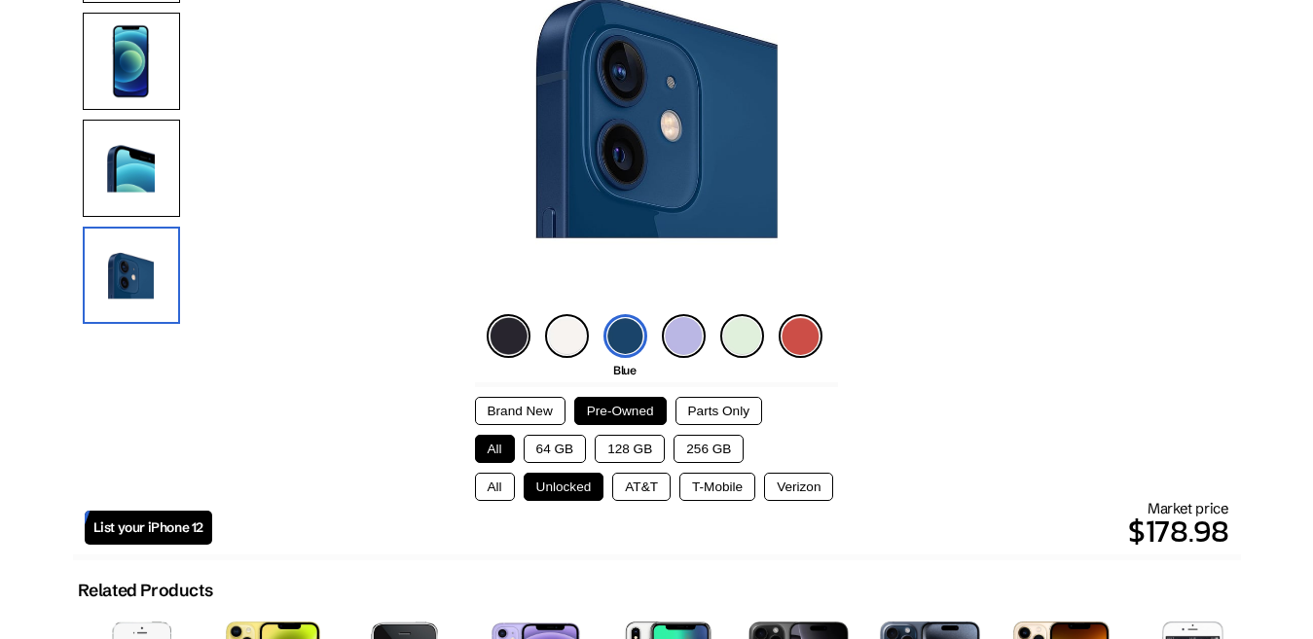
click at [642, 482] on button "AT&T" at bounding box center [641, 487] width 58 height 28
click at [689, 490] on button "T-Mobile" at bounding box center [717, 487] width 76 height 28
click at [778, 490] on button "Verizon" at bounding box center [798, 487] width 69 height 28
click at [506, 485] on button "All" at bounding box center [495, 487] width 40 height 28
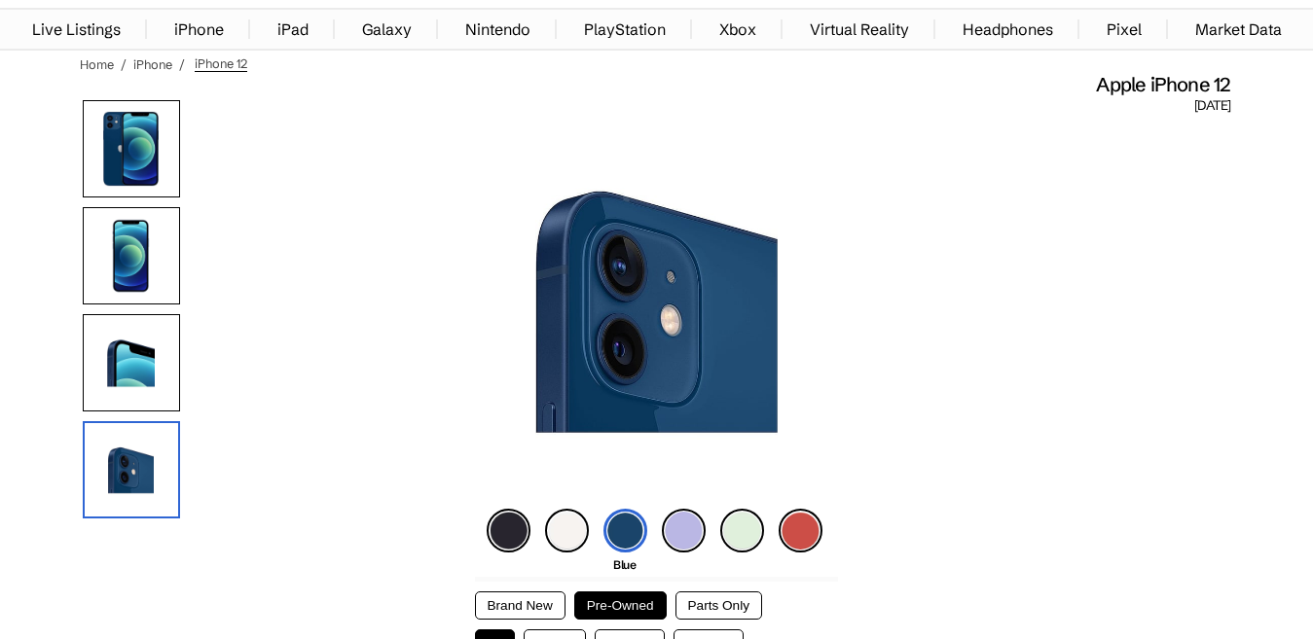
scroll to position [0, 0]
